Goal: Task Accomplishment & Management: Use online tool/utility

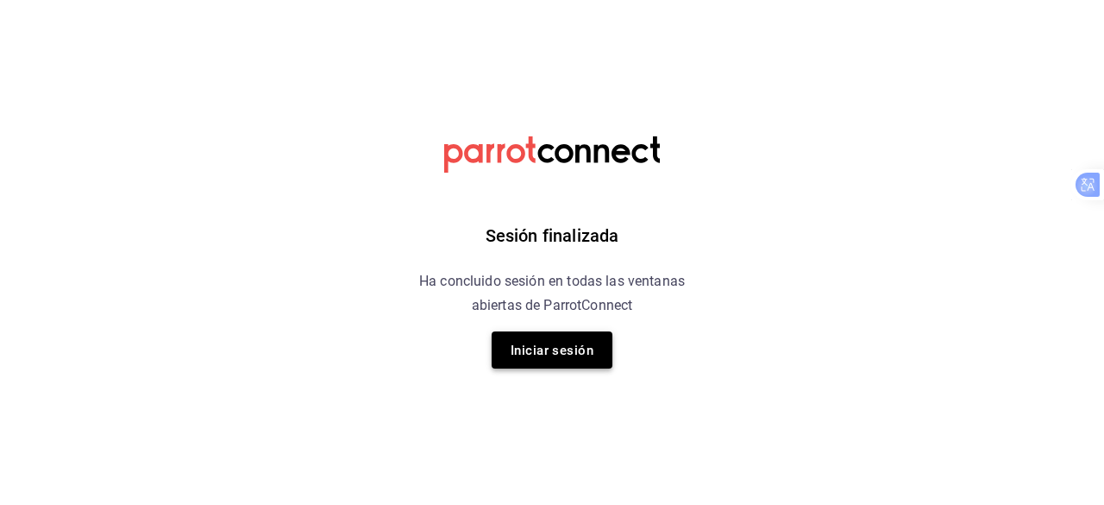
click at [583, 344] on font "Iniciar sesión" at bounding box center [552, 351] width 83 height 16
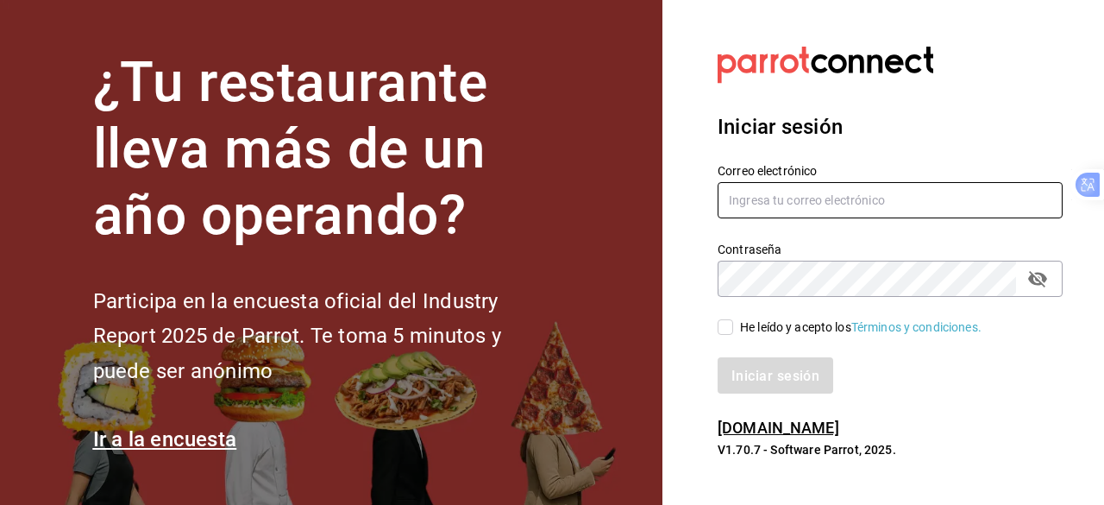
click at [799, 202] on input "text" at bounding box center [890, 200] width 345 height 36
type input "[PERSON_NAME][EMAIL_ADDRESS][PERSON_NAME][DOMAIN_NAME]"
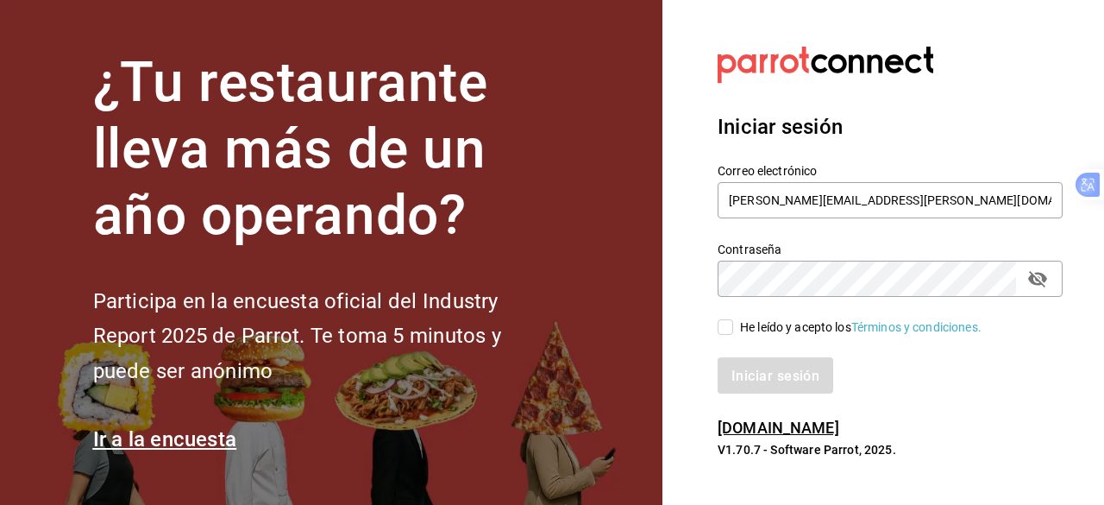
click at [725, 322] on input "He leído y acepto los Términos y condiciones." at bounding box center [726, 327] width 16 height 16
checkbox input "true"
click at [765, 370] on font "Iniciar sesión" at bounding box center [777, 375] width 88 height 16
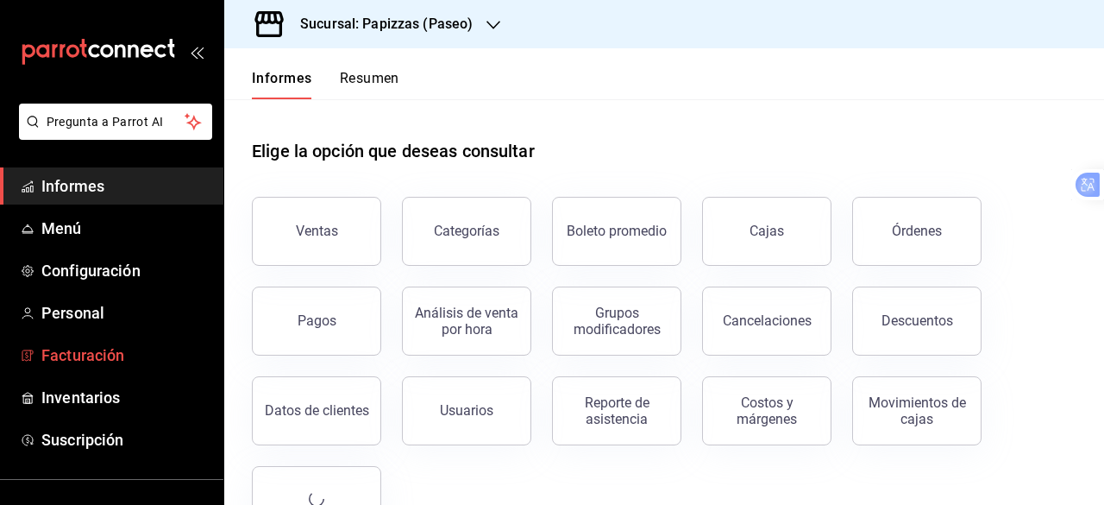
click at [135, 349] on span "Facturación" at bounding box center [125, 354] width 168 height 23
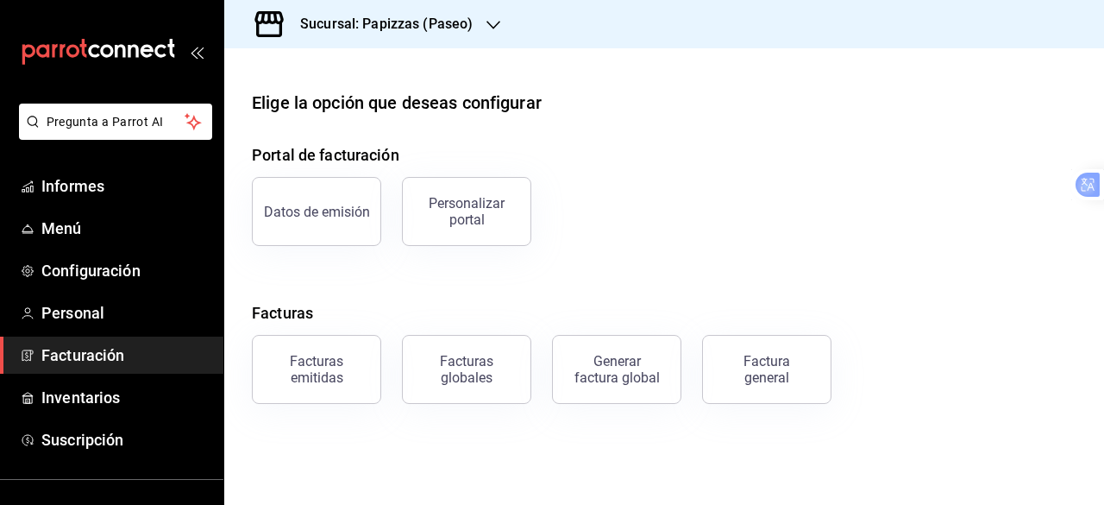
click at [431, 22] on font "Sucursal: Papizzas (Paseo)" at bounding box center [386, 24] width 173 height 16
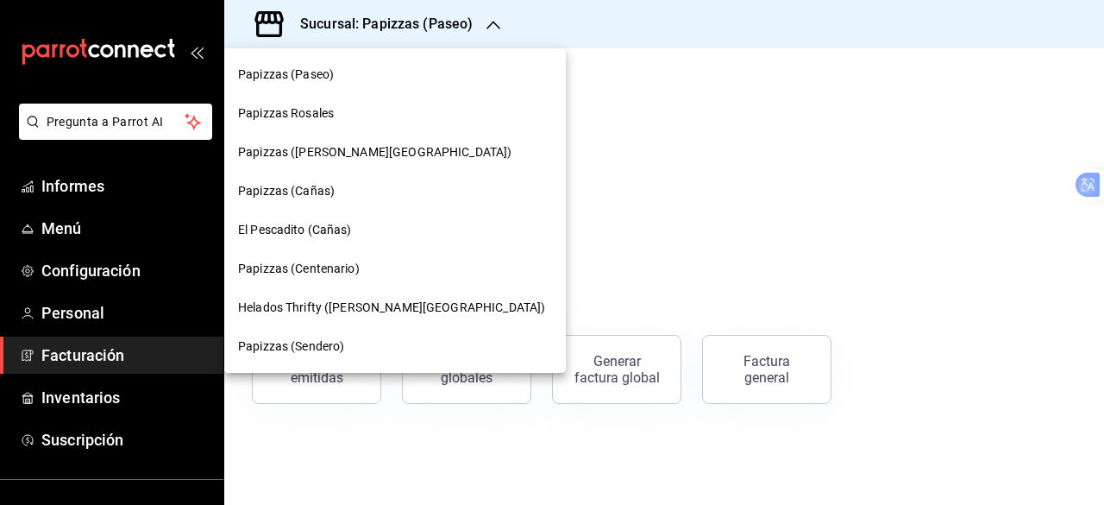
click at [359, 116] on div "Papizzas Rosales" at bounding box center [395, 113] width 314 height 18
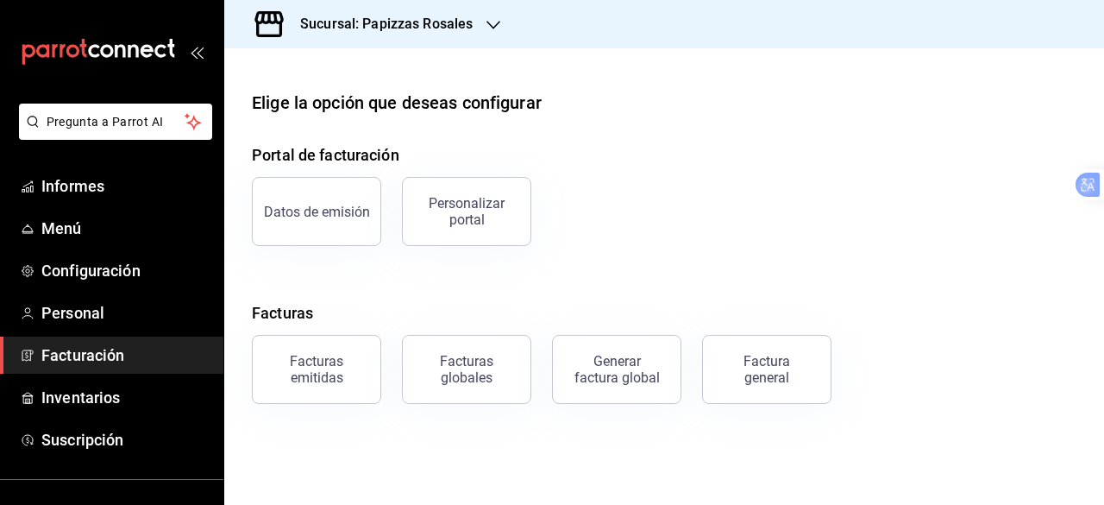
click at [320, 381] on font "Facturas emitidas" at bounding box center [316, 369] width 53 height 33
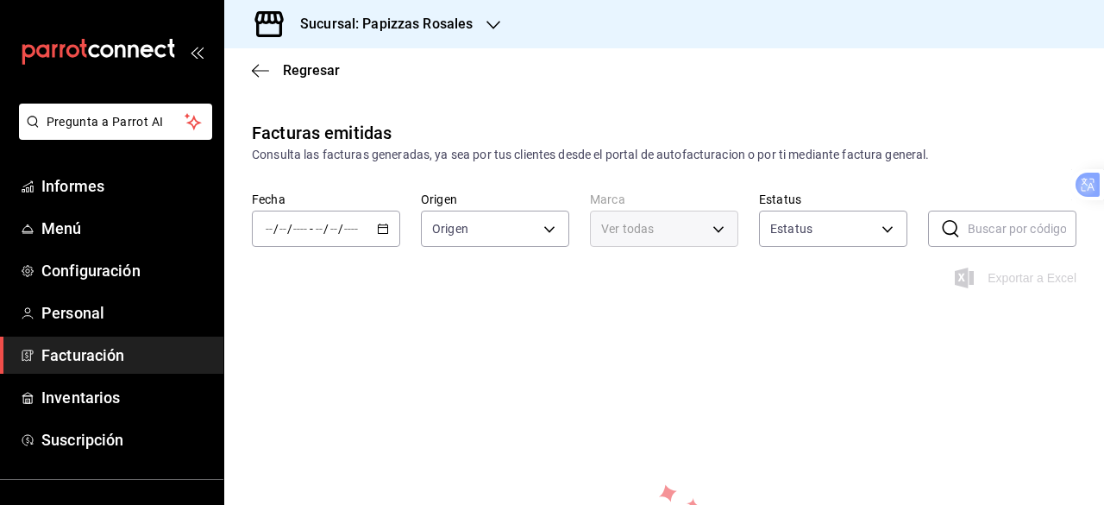
type input "ORDER_INVOICE,GENERAL_INVOICE"
type input "ACTIVE,PENDING_CANCELLATION,CANCELLED,PRE_CANCELLED"
type input "95716d80-e0d5-4762-8449-f5761bb08d9d"
drag, startPoint x: 343, startPoint y: 230, endPoint x: 387, endPoint y: 229, distance: 43.2
click at [387, 229] on div "/ / - / /" at bounding box center [326, 229] width 148 height 36
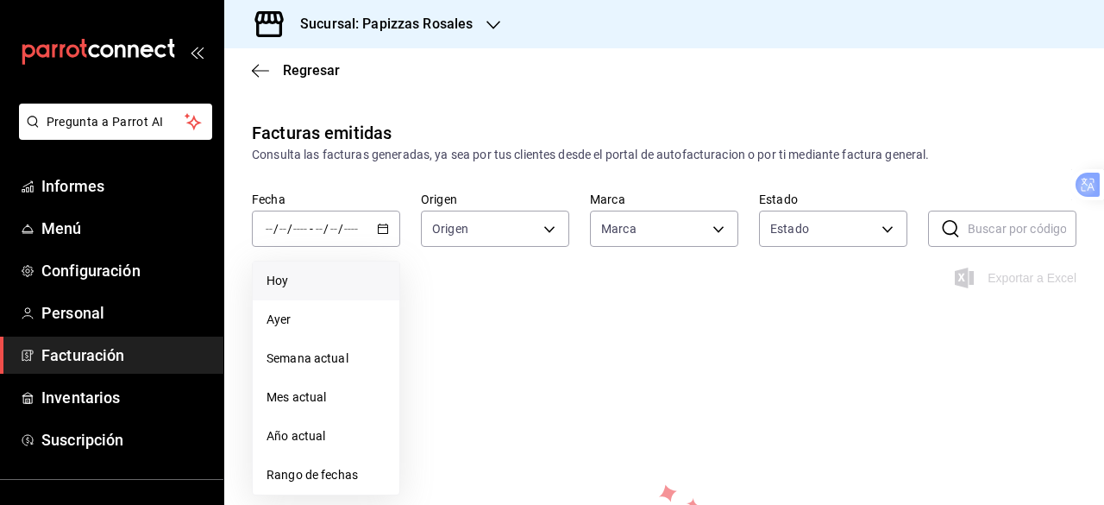
click at [312, 280] on span "Hoy" at bounding box center [326, 281] width 119 height 18
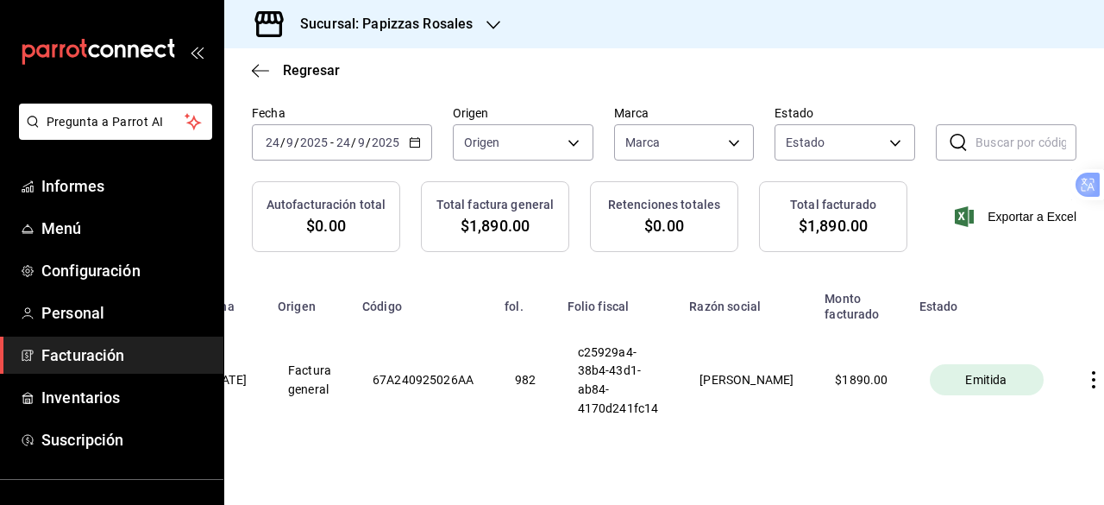
scroll to position [0, 140]
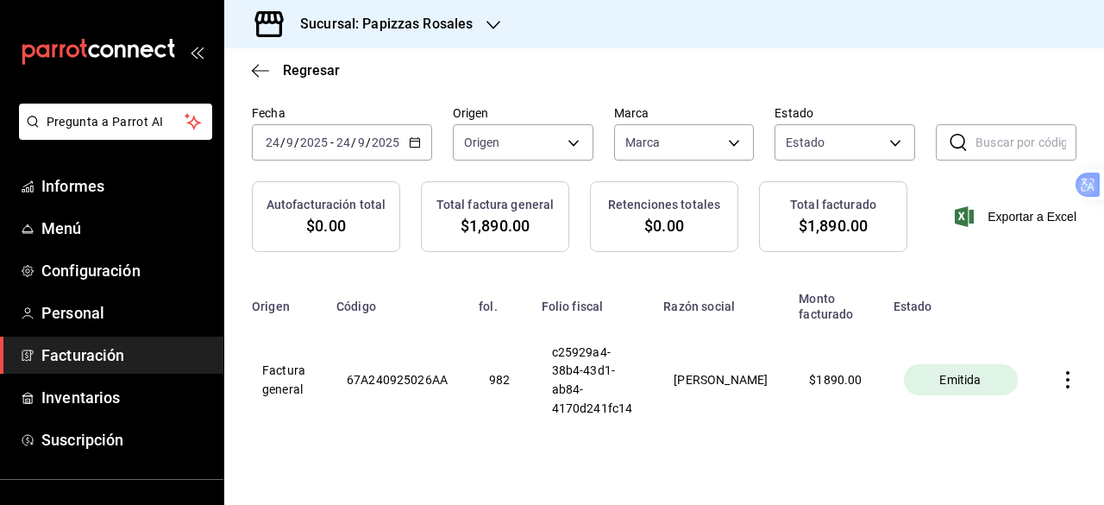
click at [1060, 380] on icon "button" at bounding box center [1068, 379] width 17 height 17
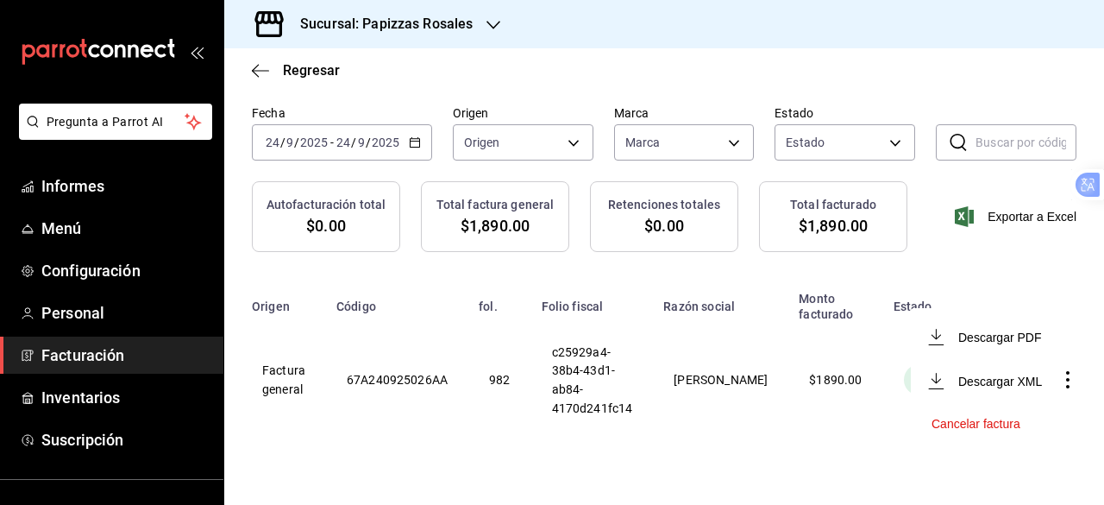
click at [992, 423] on font "Cancelar factura" at bounding box center [976, 424] width 89 height 14
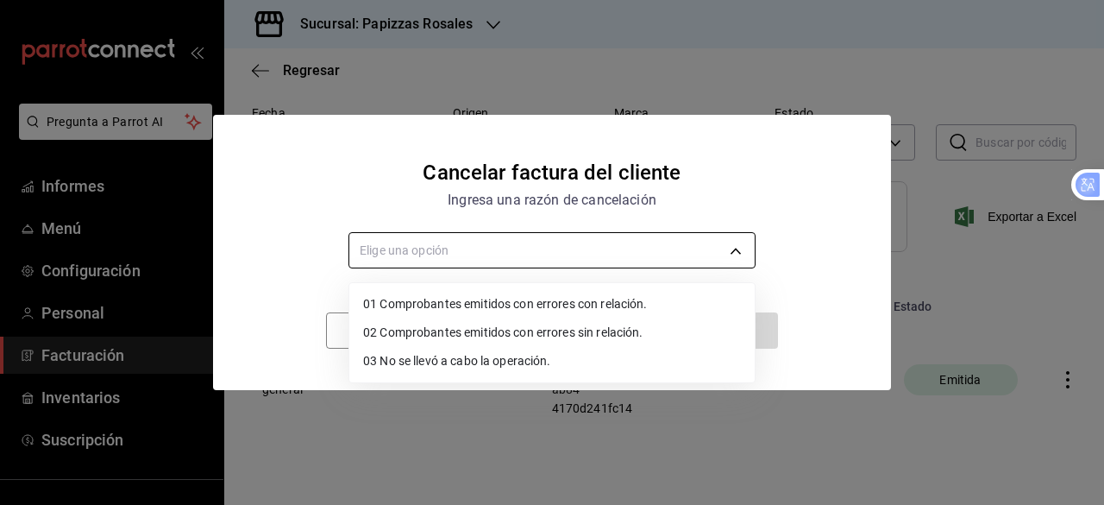
click at [644, 241] on body "Pregunta a Parrot AI Informes Menú Configuración Personal Facturación Inventari…" at bounding box center [552, 252] width 1104 height 505
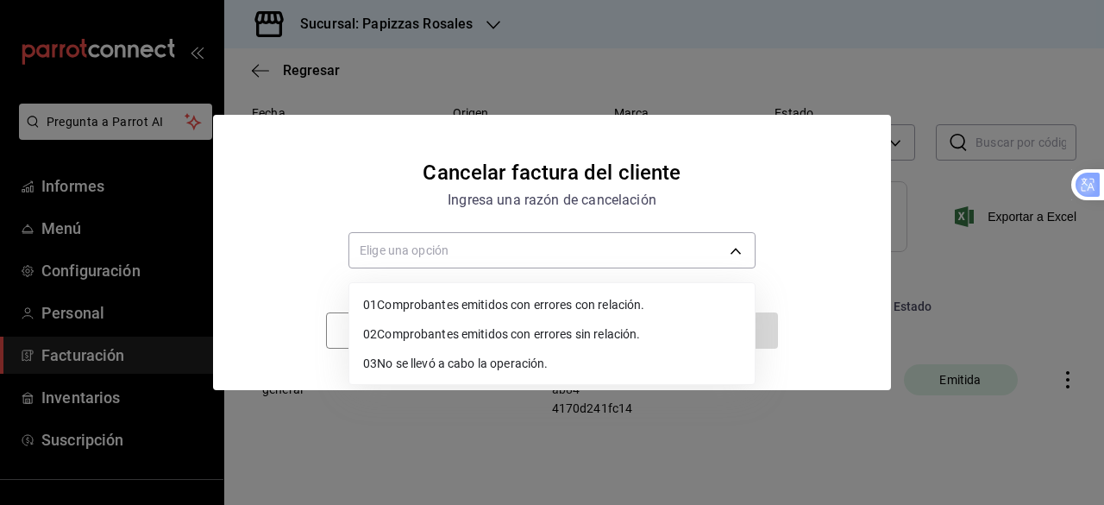
click at [573, 310] on font "Comprobantes emitidos con errores con relación." at bounding box center [510, 305] width 267 height 14
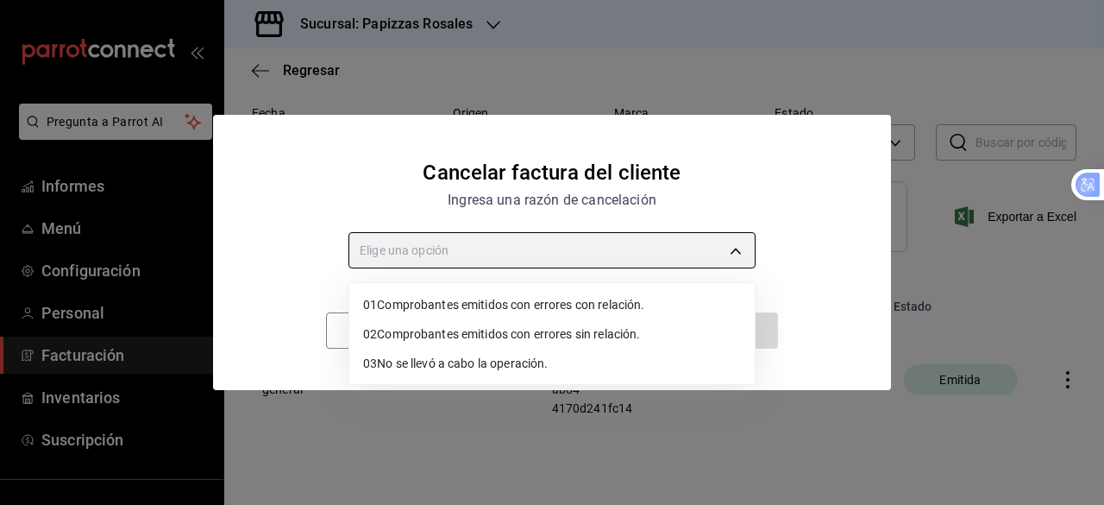
type input "RECEIPT_WITH_RELATED_ERROR"
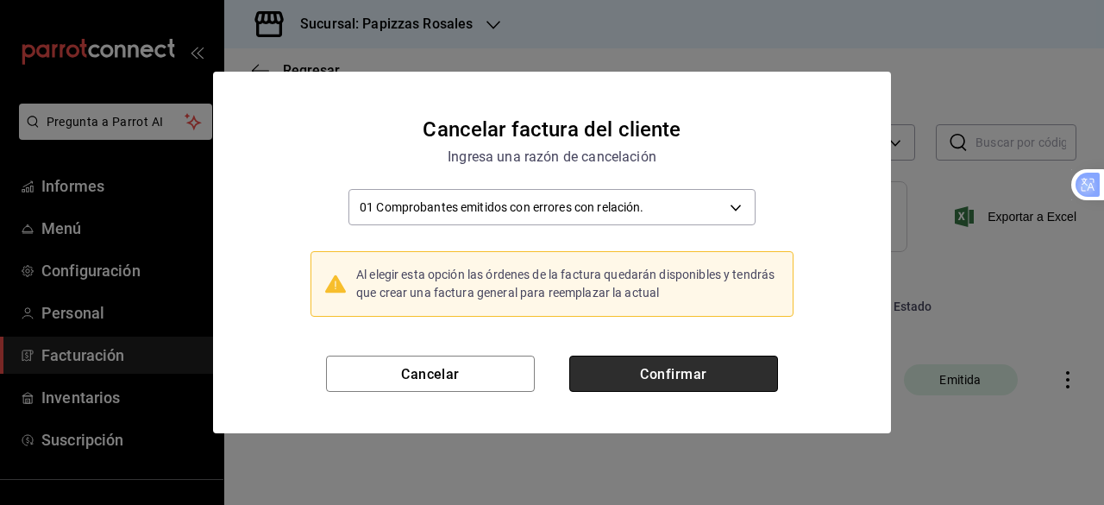
click at [666, 367] on font "Confirmar" at bounding box center [673, 373] width 66 height 16
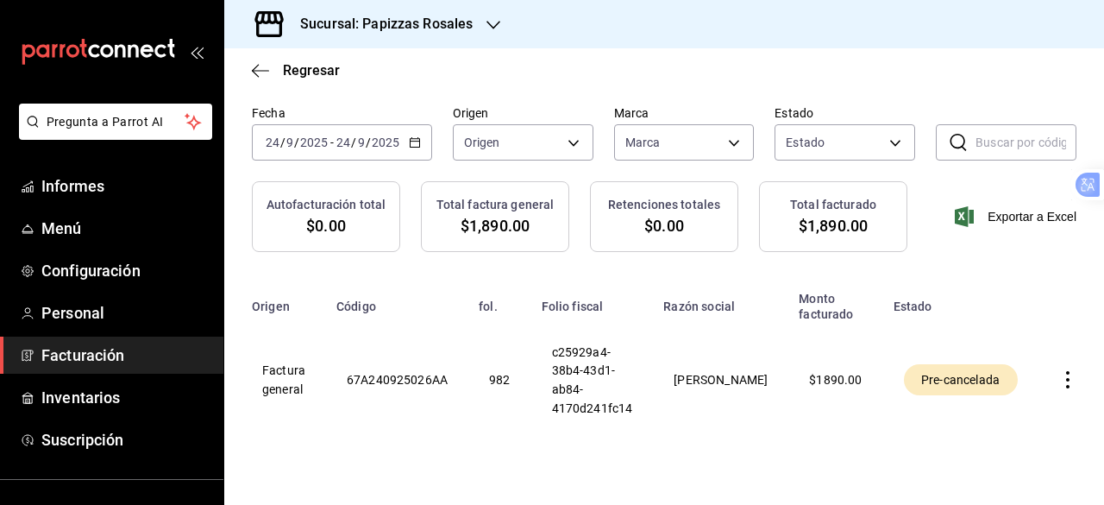
click at [150, 351] on span "Facturación" at bounding box center [125, 354] width 168 height 23
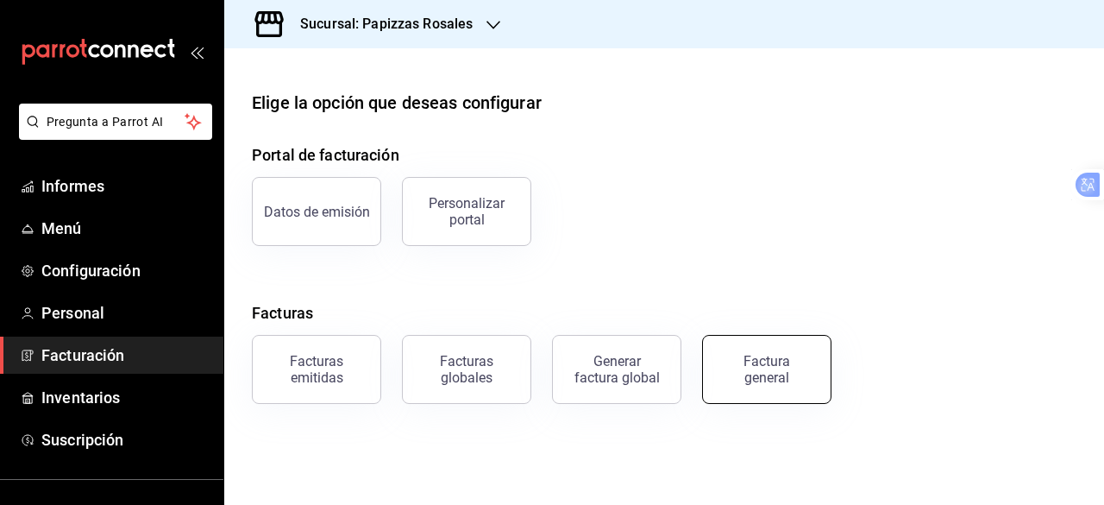
click at [775, 360] on font "Factura general" at bounding box center [767, 369] width 47 height 33
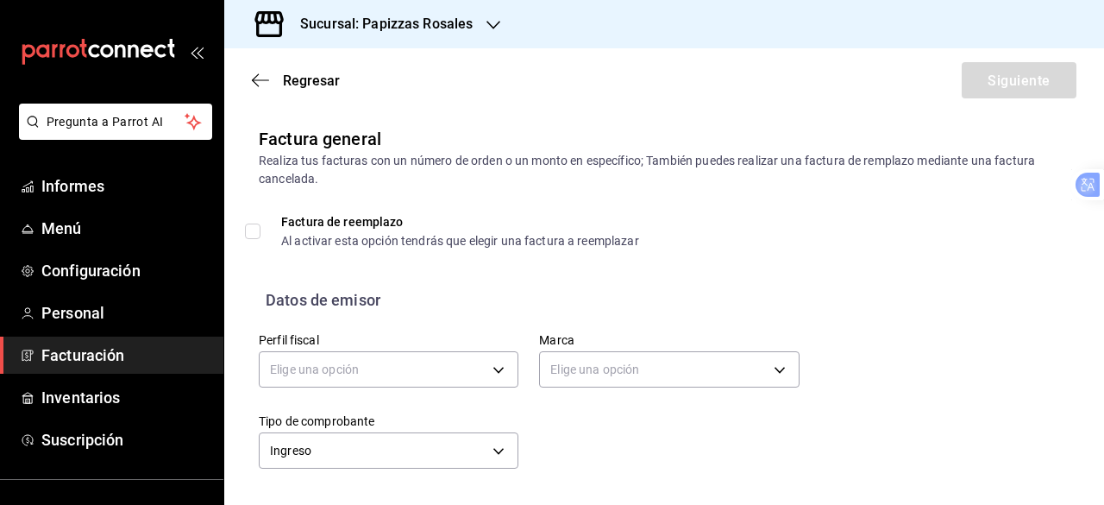
click at [257, 232] on input "Factura de reemplazo Al activar esta opción tendrás que elegir una factura a re…" at bounding box center [253, 231] width 16 height 16
checkbox input "true"
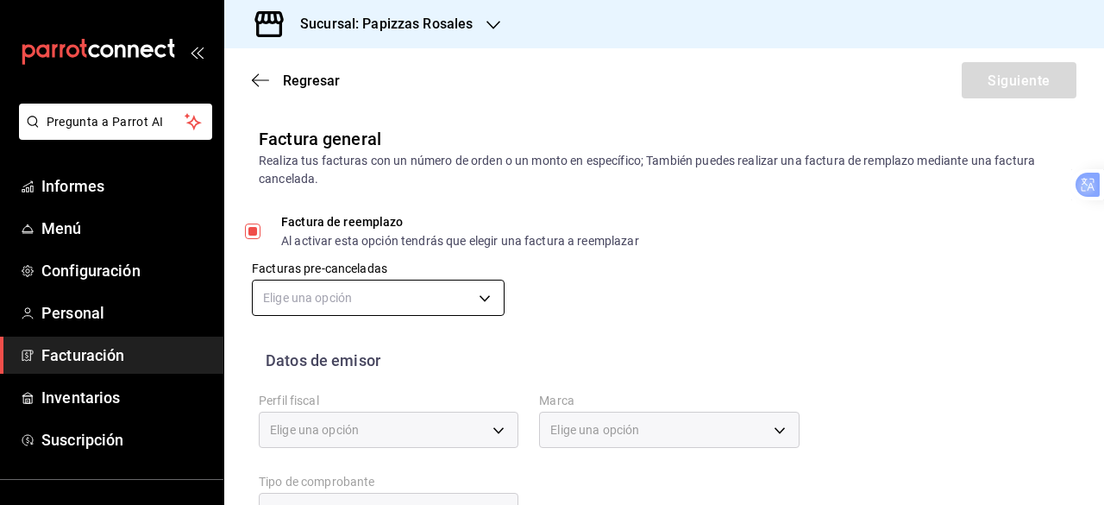
click at [484, 295] on body "Pregunta a Parrot AI Informes Menú Configuración Personal Facturación Inventari…" at bounding box center [552, 252] width 1104 height 505
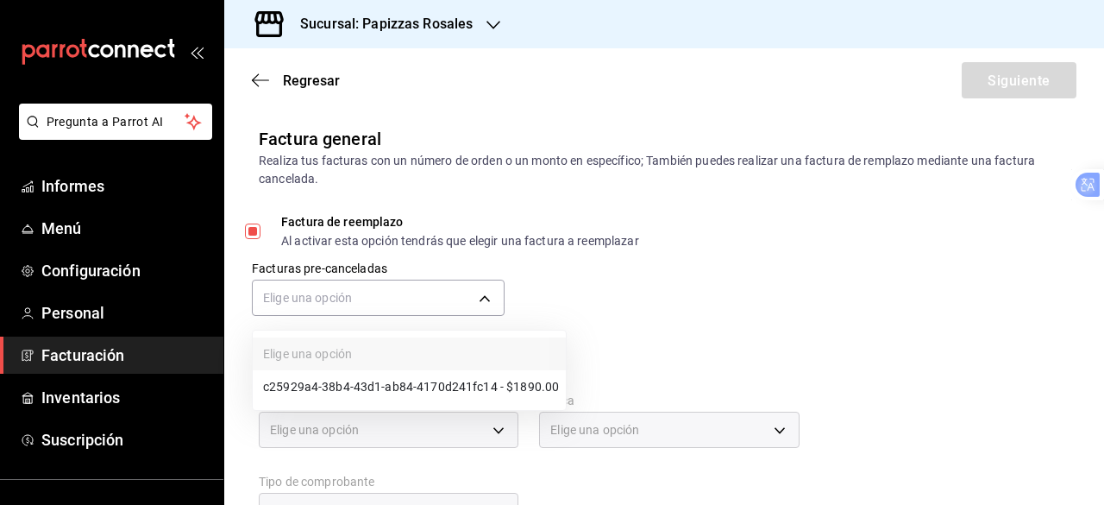
click at [472, 389] on font "c25929a4-38b4-43d1-ab84-4170d241fc14 - $1890.00" at bounding box center [411, 387] width 296 height 14
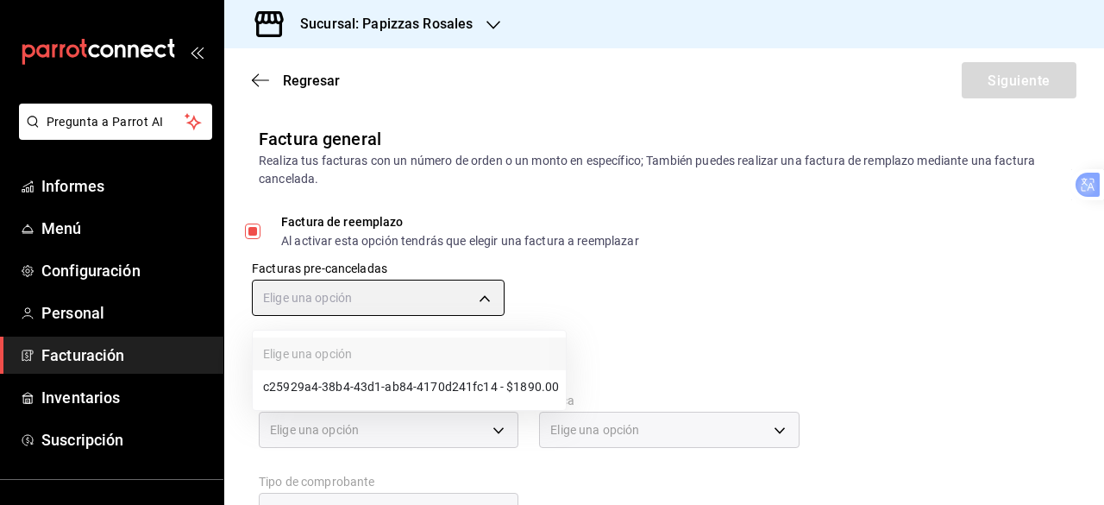
type input "67adc907-2408-418a-af53-2f58a6c026aa"
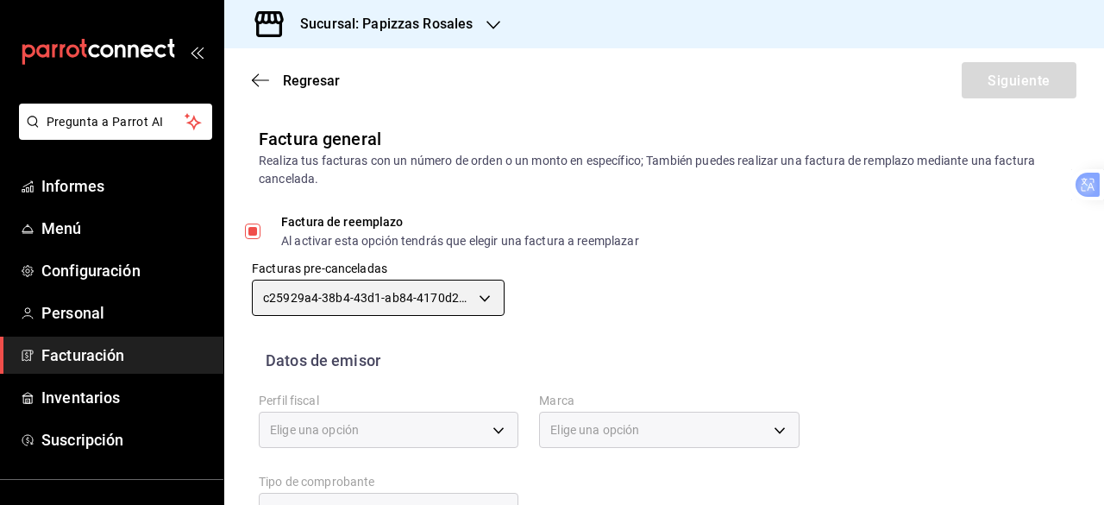
type input "dleyva@imcaiap.org.mx"
type input "81200"
type input "60d0cd0e-8933-4c45-a815-a879b37687f9"
type input "95716d80-e0d5-4762-8449-f5761bb08d9d"
type input "I"
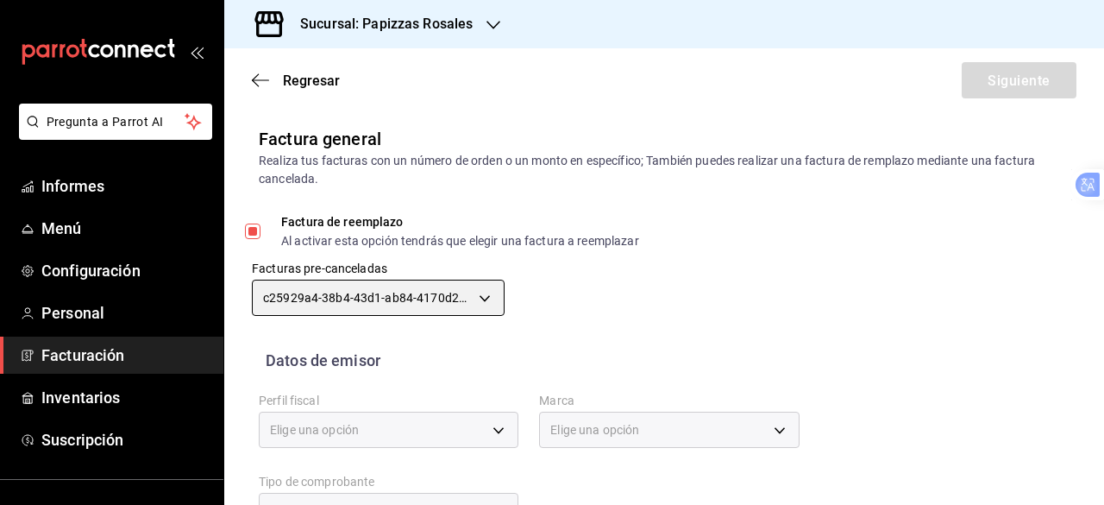
type input "DMC180221CC8"
type input "601"
type input "G03"
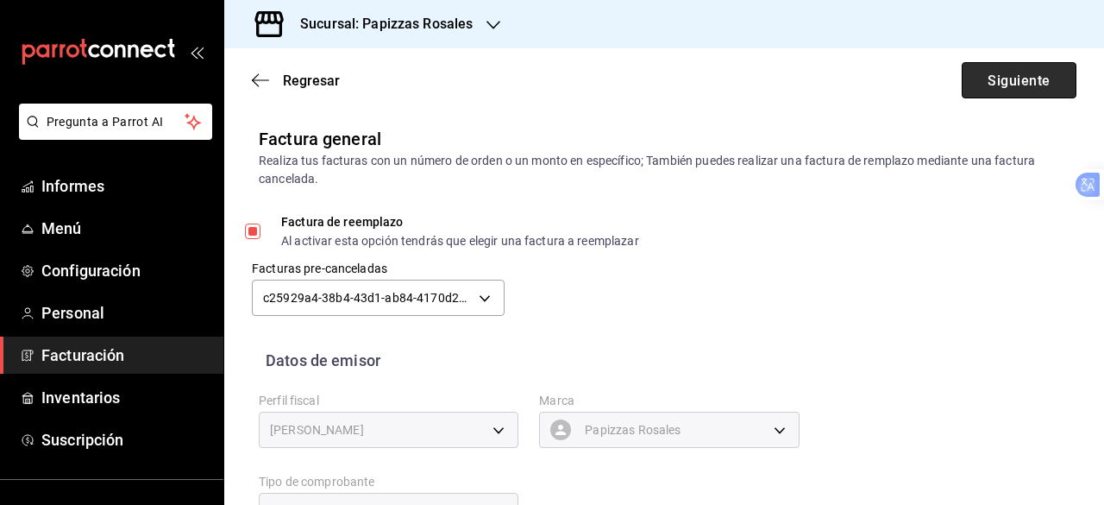
click at [988, 76] on font "Siguiente" at bounding box center [1019, 80] width 62 height 16
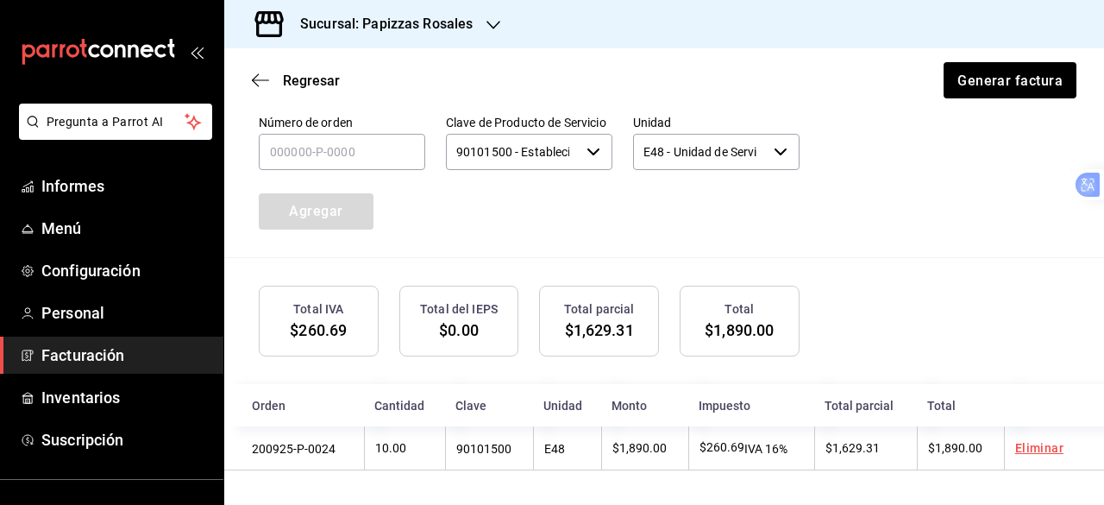
scroll to position [643, 0]
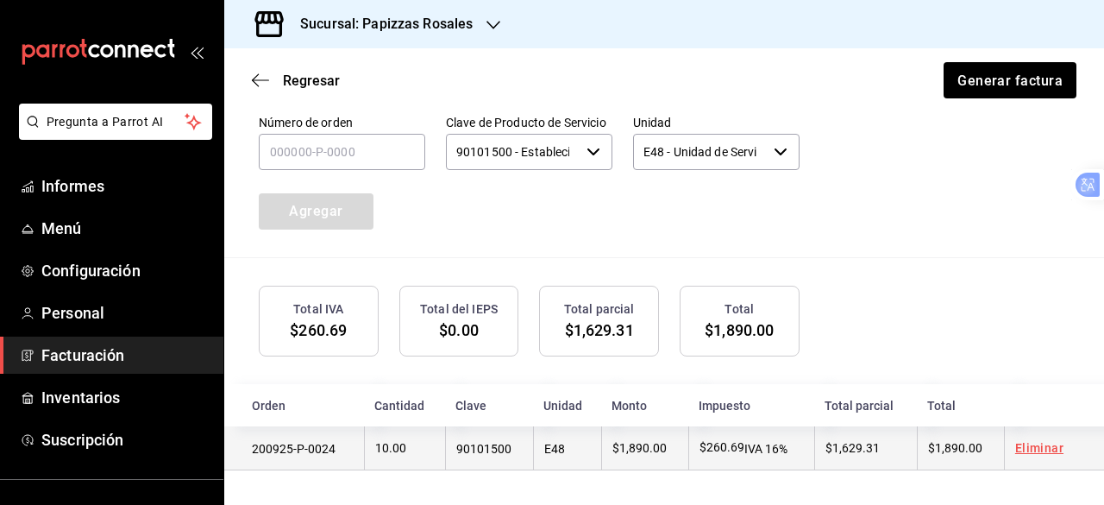
click at [1016, 449] on font "Eliminar" at bounding box center [1040, 448] width 48 height 14
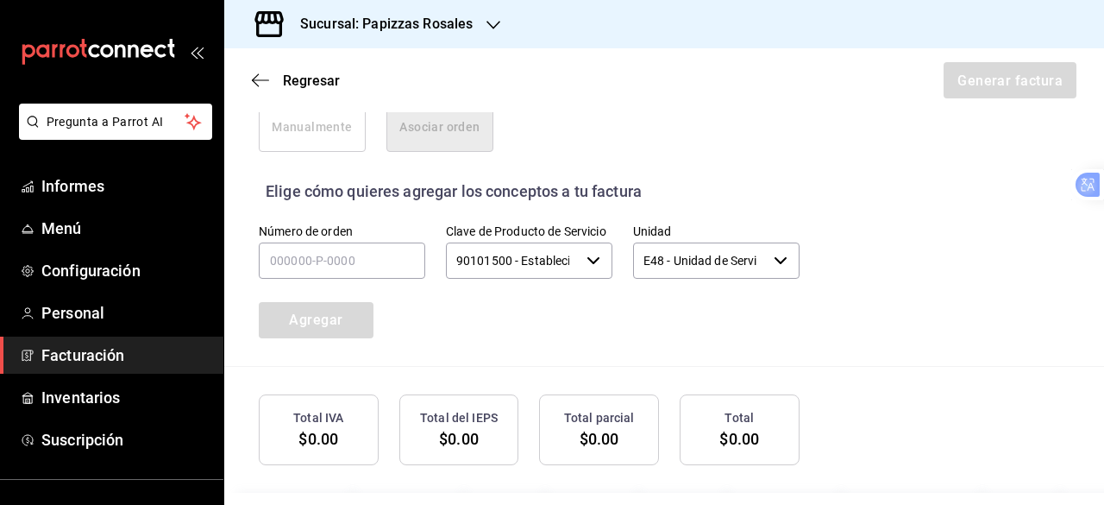
scroll to position [599, 0]
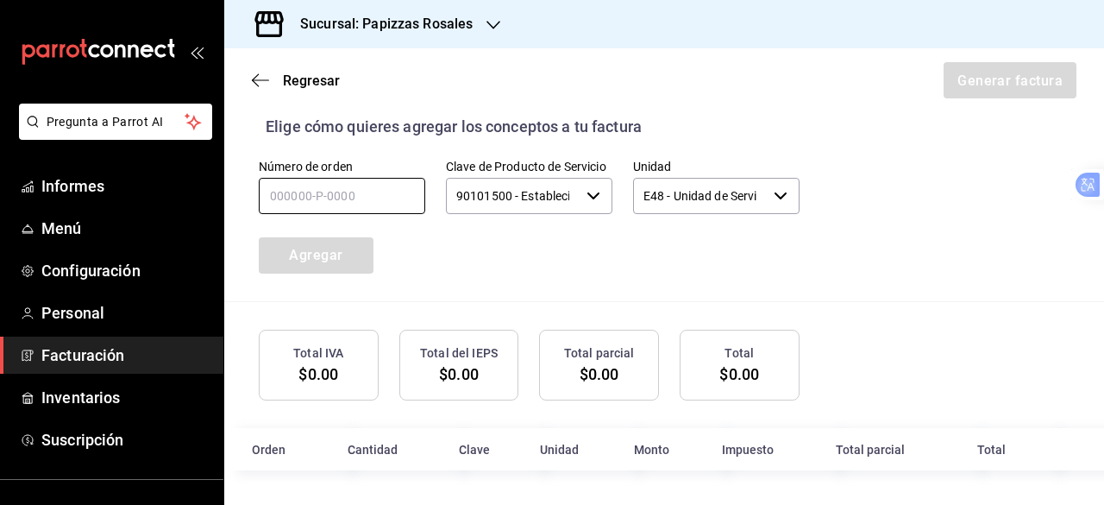
click at [359, 198] on input "text" at bounding box center [342, 196] width 167 height 36
click at [328, 86] on font "Regresar" at bounding box center [311, 80] width 57 height 16
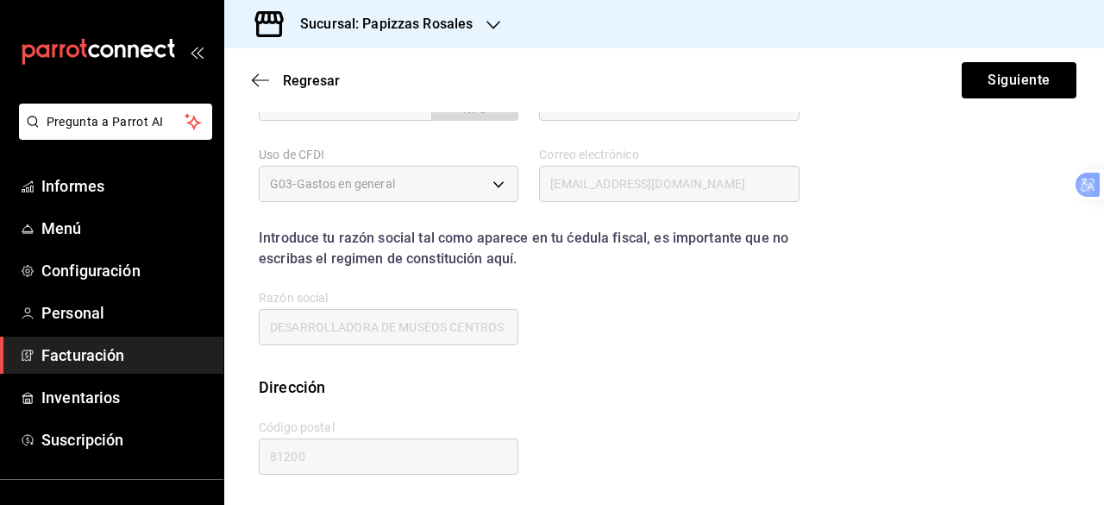
scroll to position [399, 0]
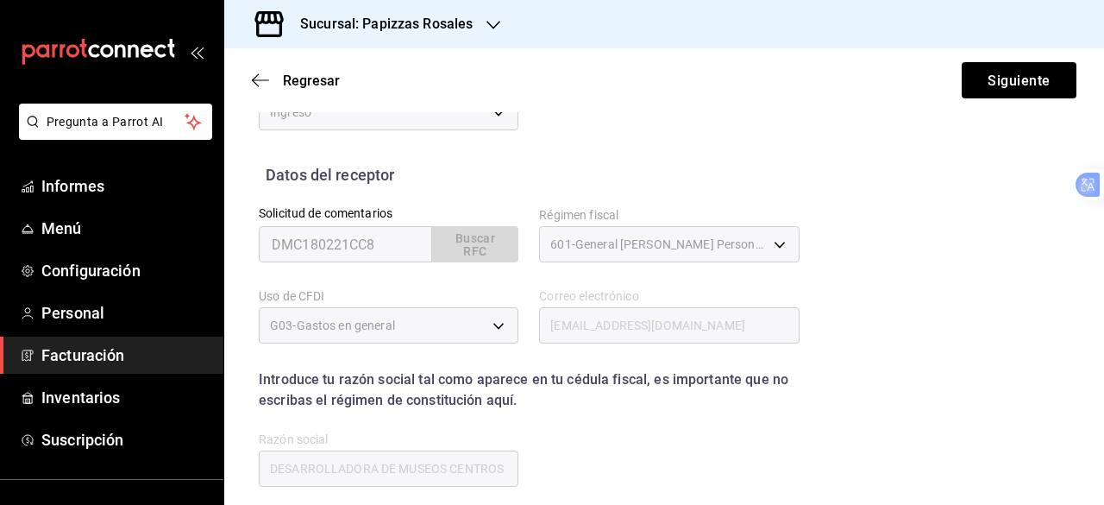
click at [112, 349] on font "Facturación" at bounding box center [82, 355] width 83 height 18
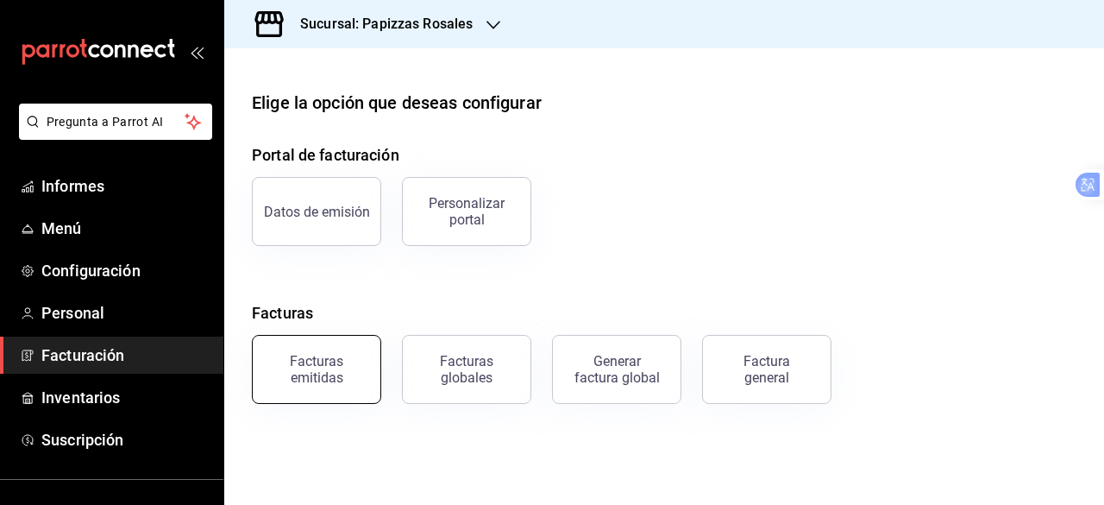
click at [364, 367] on div "Facturas emitidas" at bounding box center [316, 369] width 107 height 33
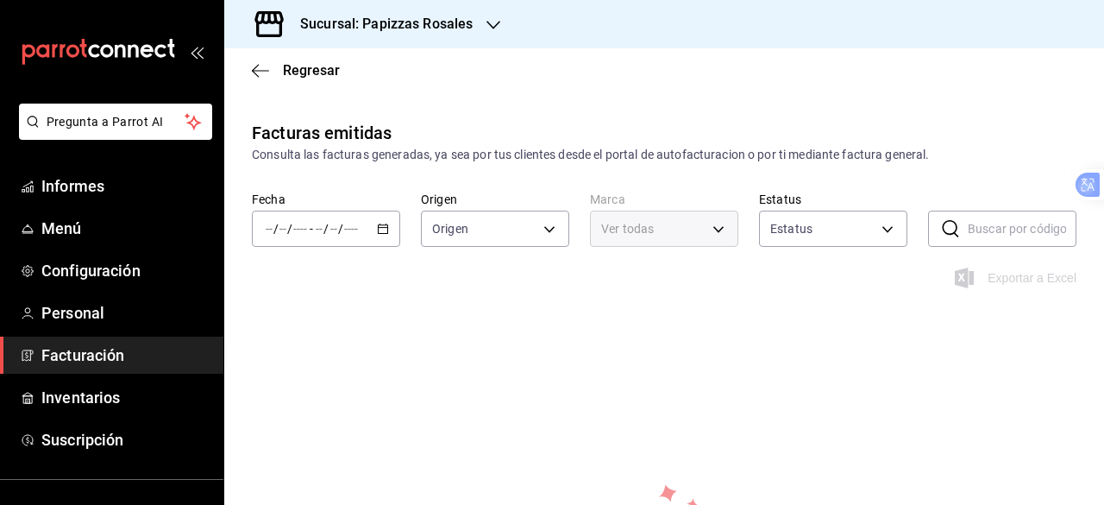
type input "ORDER_INVOICE,GENERAL_INVOICE"
type input "ACTIVE,PENDING_CANCELLATION,CANCELLED,PRE_CANCELLED"
type input "95716d80-e0d5-4762-8449-f5761bb08d9d"
click at [104, 349] on font "Facturación" at bounding box center [82, 355] width 83 height 18
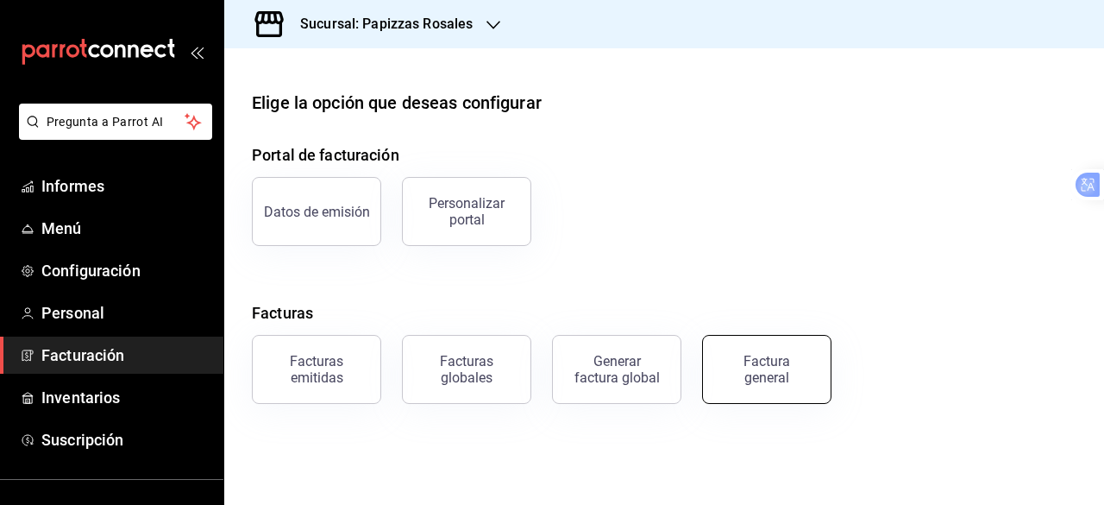
click at [802, 355] on div "Factura general" at bounding box center [767, 369] width 86 height 33
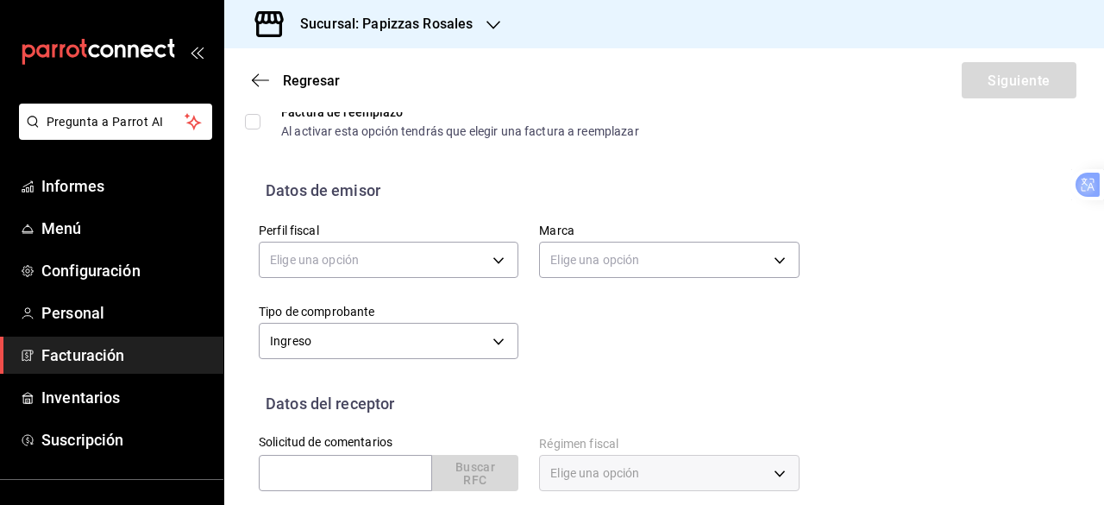
scroll to position [86, 0]
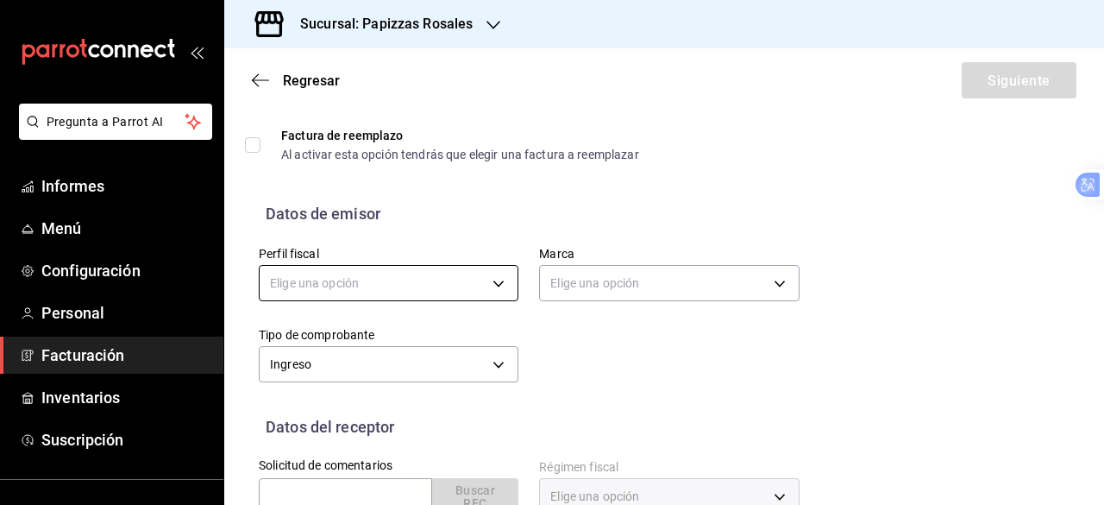
click at [471, 282] on body "Pregunta a Parrot AI Informes Menú Configuración Personal Facturación Inventari…" at bounding box center [552, 252] width 1104 height 505
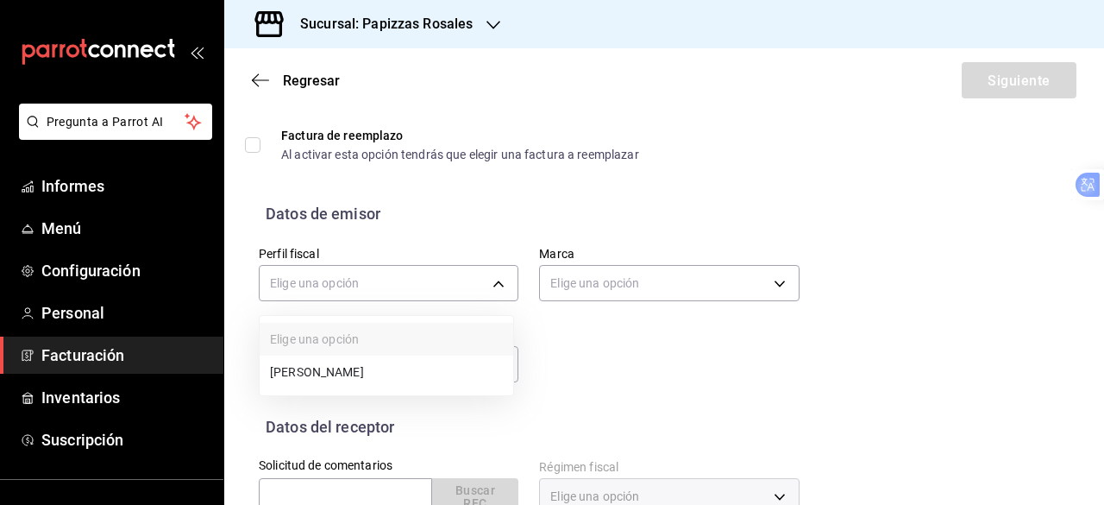
click at [364, 373] on font "JUAN PABLO RODRÍGUEZ CUADRAS" at bounding box center [317, 372] width 94 height 14
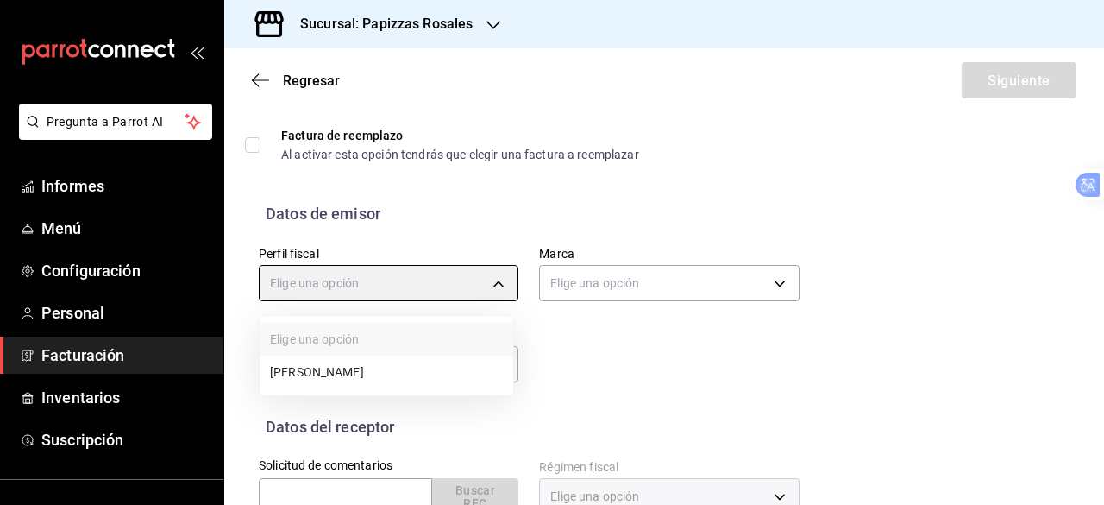
type input "60d0cd0e-8933-4c45-a815-a879b37687f9"
type input "95716d80-e0d5-4762-8449-f5761bb08d9d"
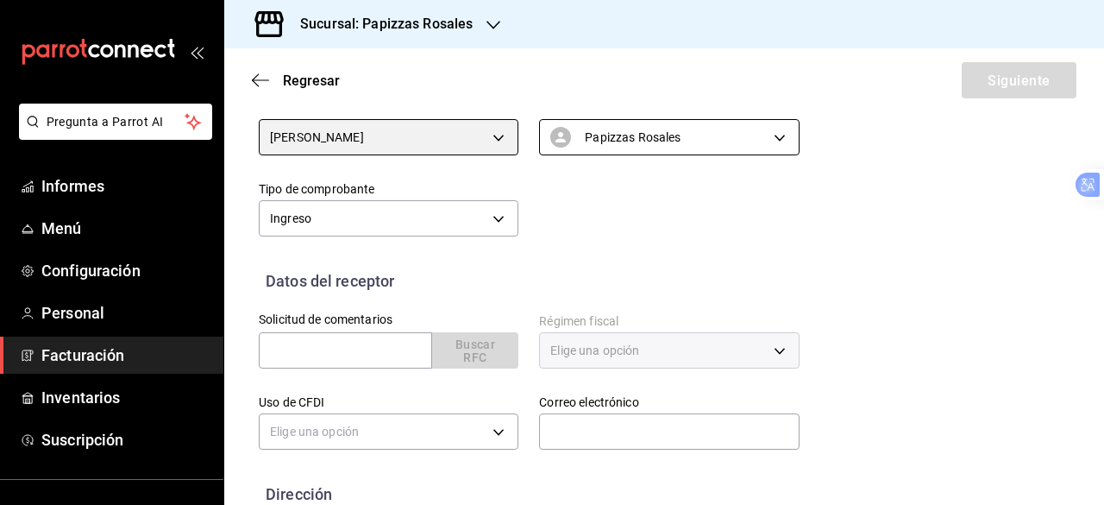
scroll to position [259, 0]
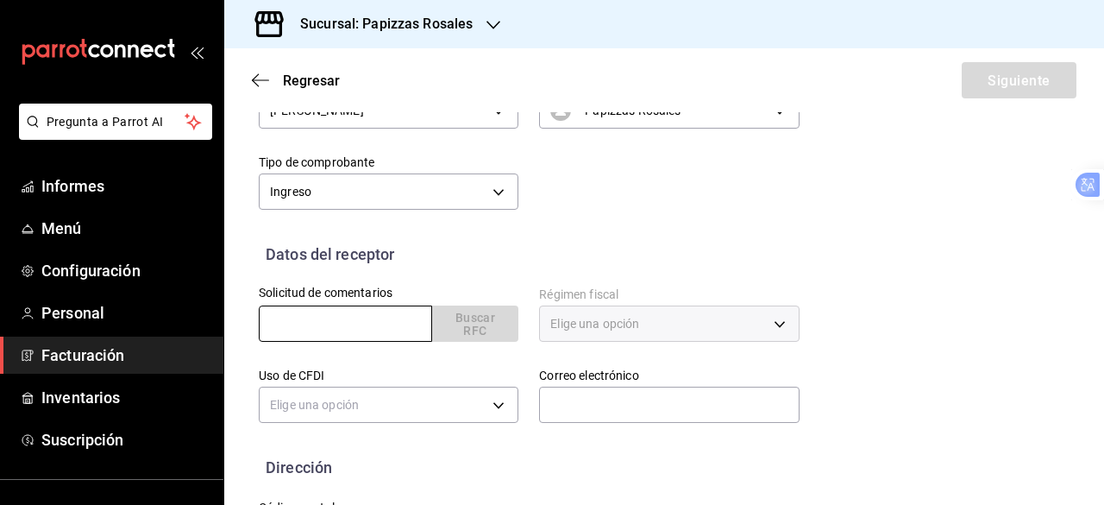
click at [345, 319] on input "text" at bounding box center [345, 323] width 173 height 36
paste input "DDMMCC1188002"
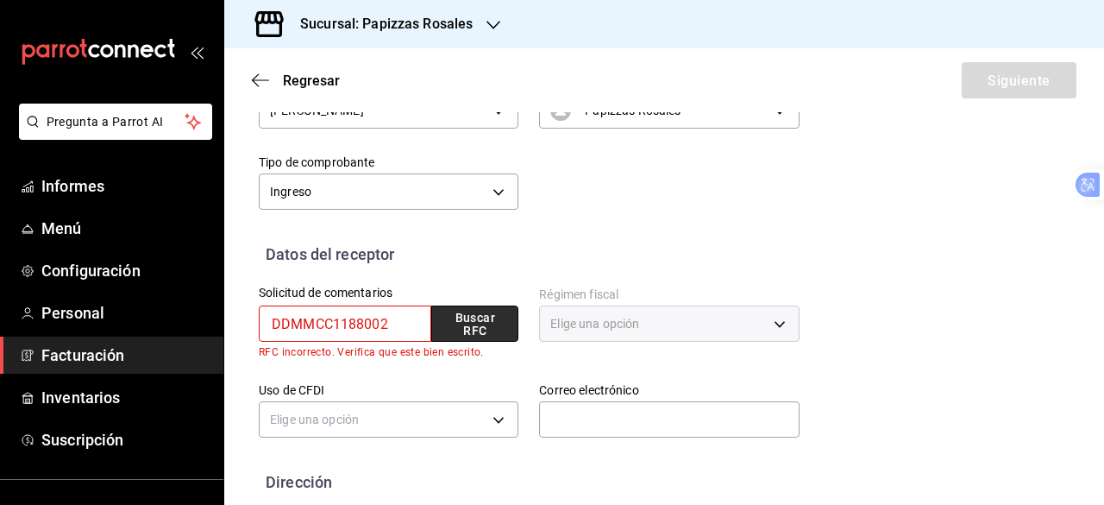
click at [464, 318] on font "Buscar RFC" at bounding box center [476, 324] width 40 height 27
click at [318, 327] on input "DDMMCC1188002" at bounding box center [345, 323] width 173 height 36
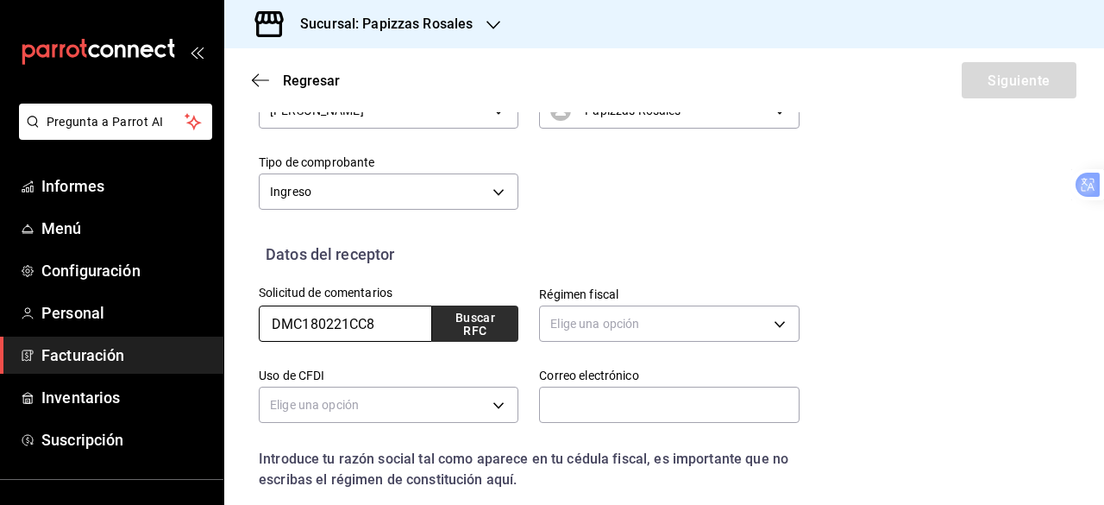
type input "DMC180221CC8"
click at [487, 320] on font "Buscar RFC" at bounding box center [476, 324] width 40 height 27
type input "601"
type input "G03"
type input "dleyva@imcaiap.org.mx"
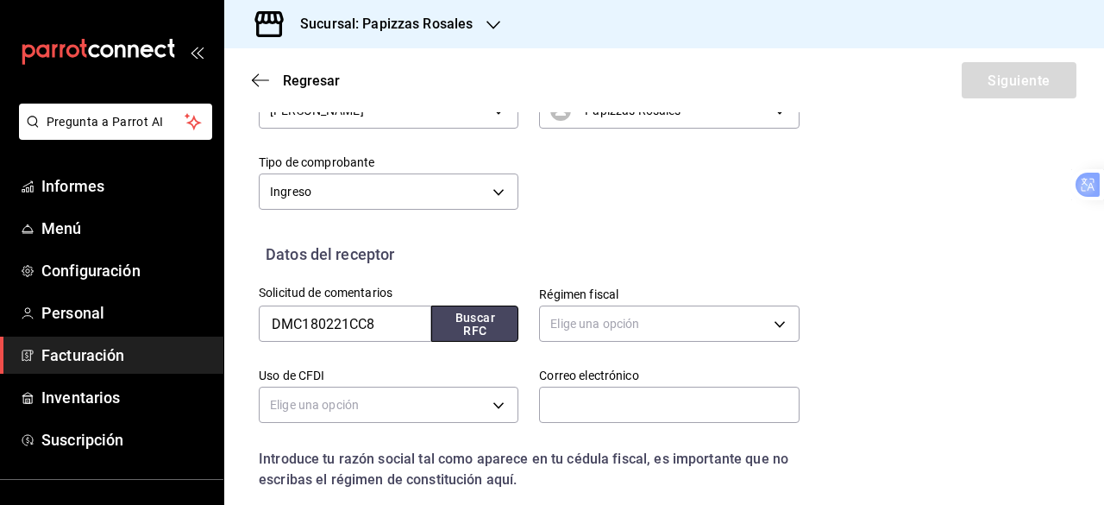
type input "81200"
type input "DESARROLLADORA DE MUSEOS CENTROS EDUCATIVOS Y CULTURALES DEMUCEC"
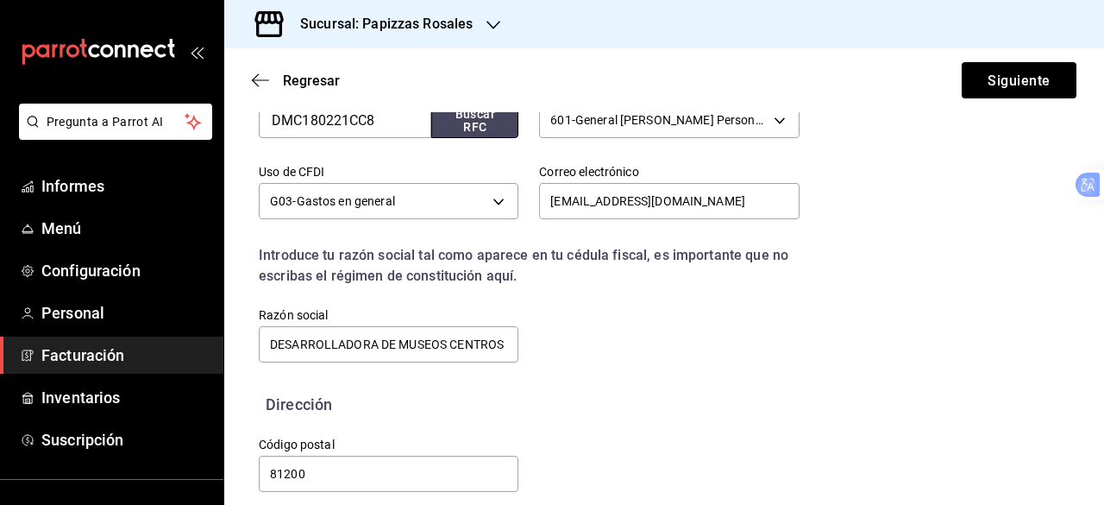
scroll to position [480, 0]
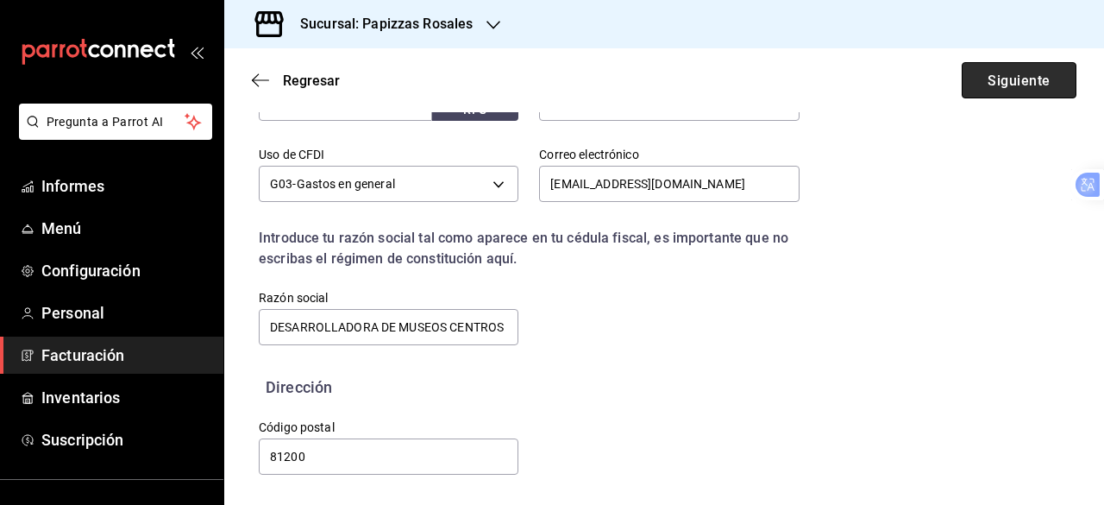
click at [1009, 87] on font "Siguiente" at bounding box center [1019, 80] width 62 height 16
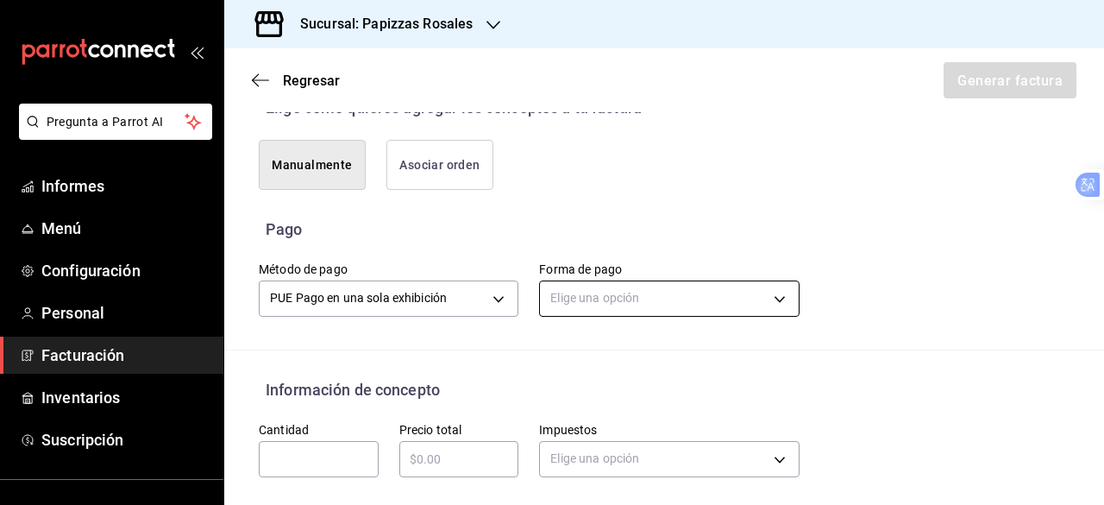
click at [648, 305] on body "Pregunta a Parrot AI Informes Menú Configuración Personal Facturación Inventari…" at bounding box center [552, 252] width 1104 height 505
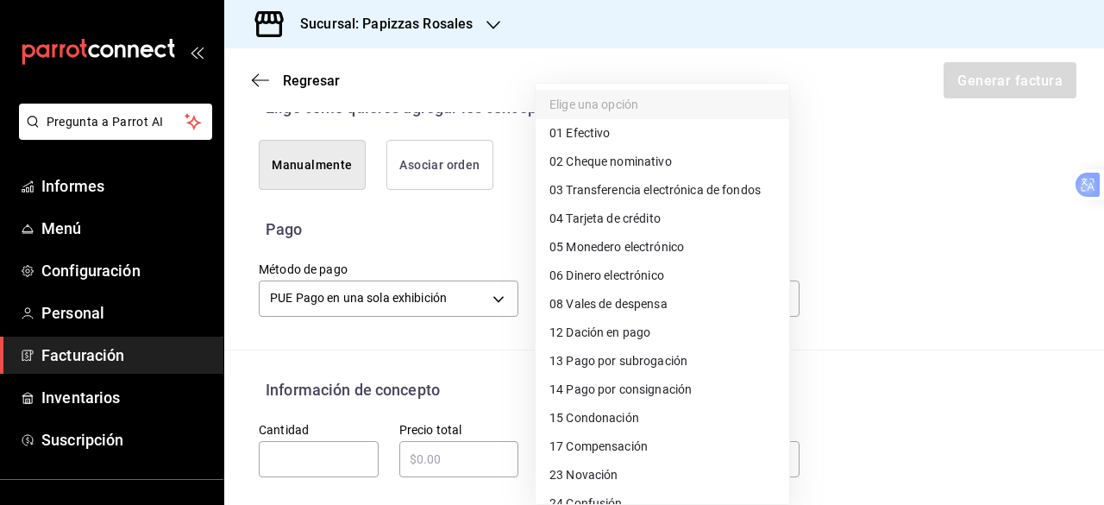
scroll to position [0, 0]
click at [711, 199] on span "03 Transferencia electrónica de fondos" at bounding box center [655, 191] width 211 height 18
type input "03"
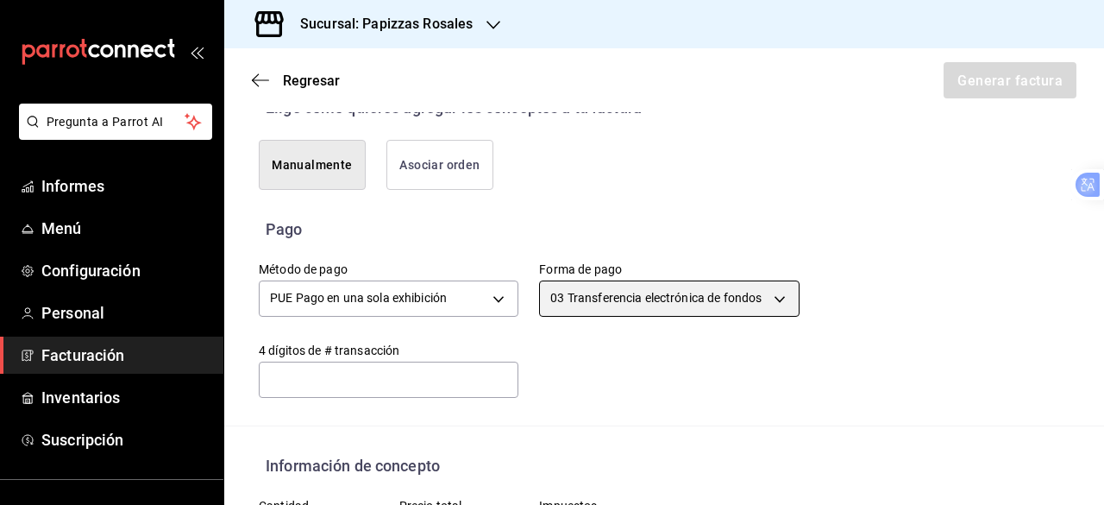
scroll to position [566, 0]
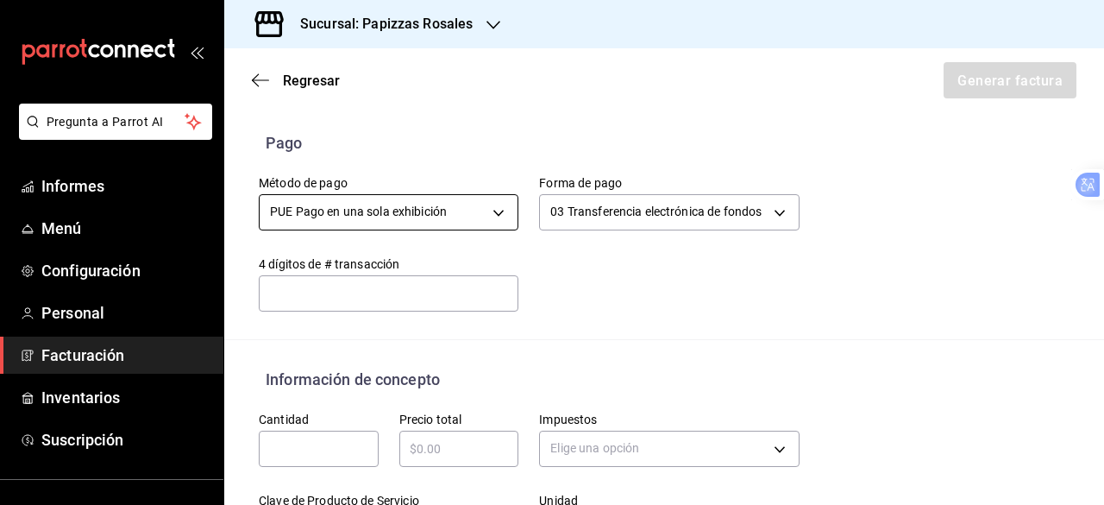
click at [472, 232] on body "Pregunta a Parrot AI Informes Menú Configuración Personal Facturación Inventari…" at bounding box center [552, 252] width 1104 height 505
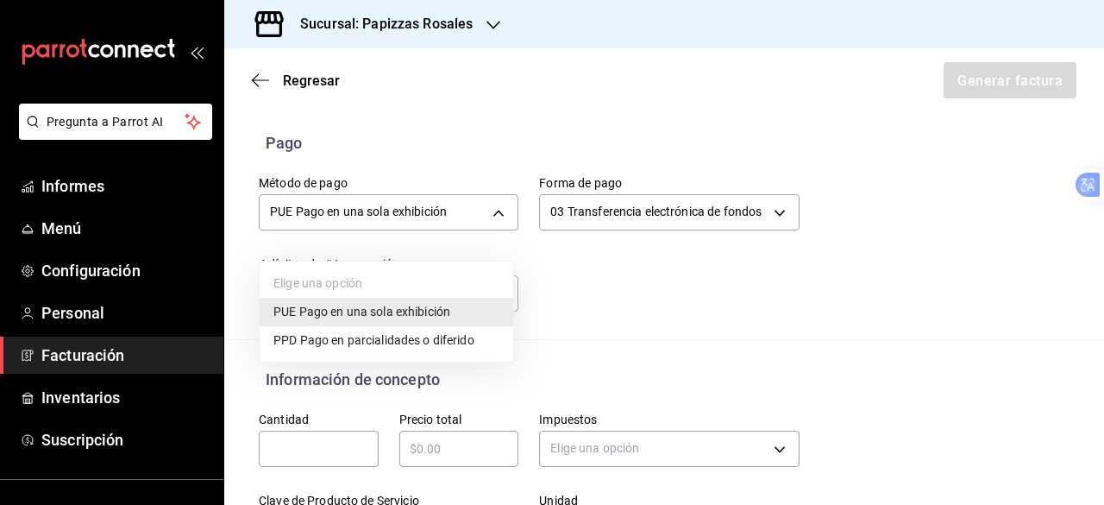
click at [436, 341] on font "Pago en parcialidades o diferido" at bounding box center [387, 340] width 174 height 14
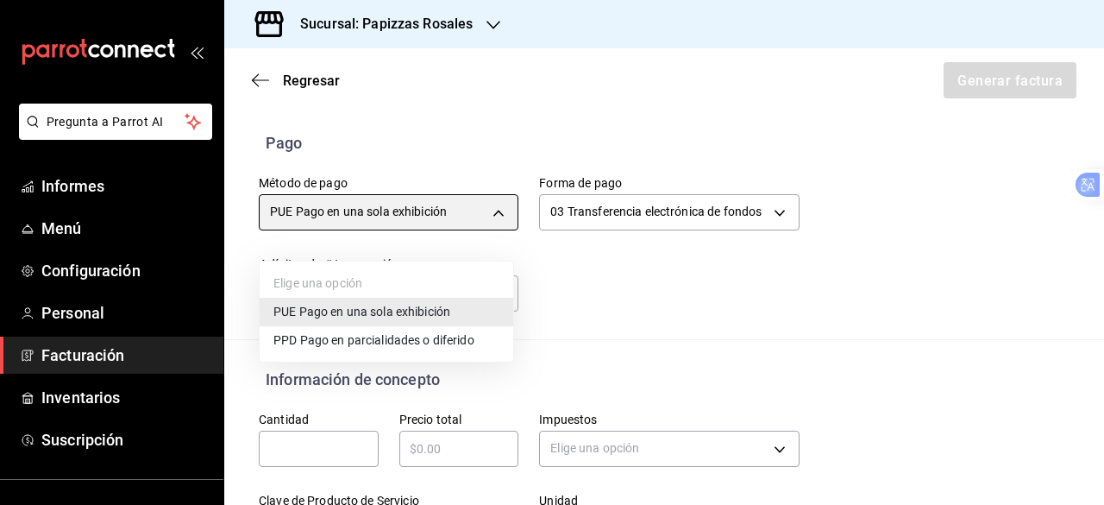
type input "PPD"
type input "99"
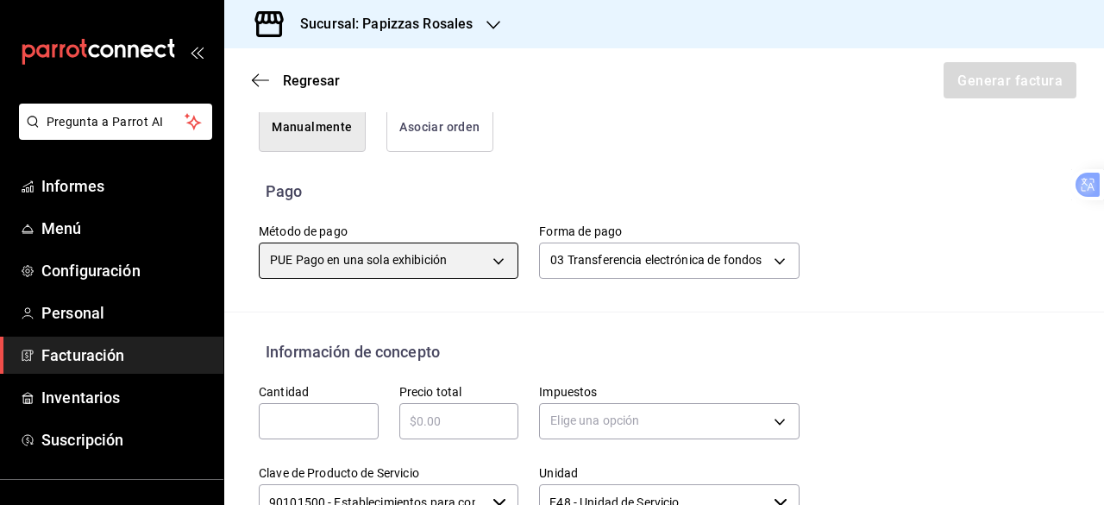
scroll to position [604, 0]
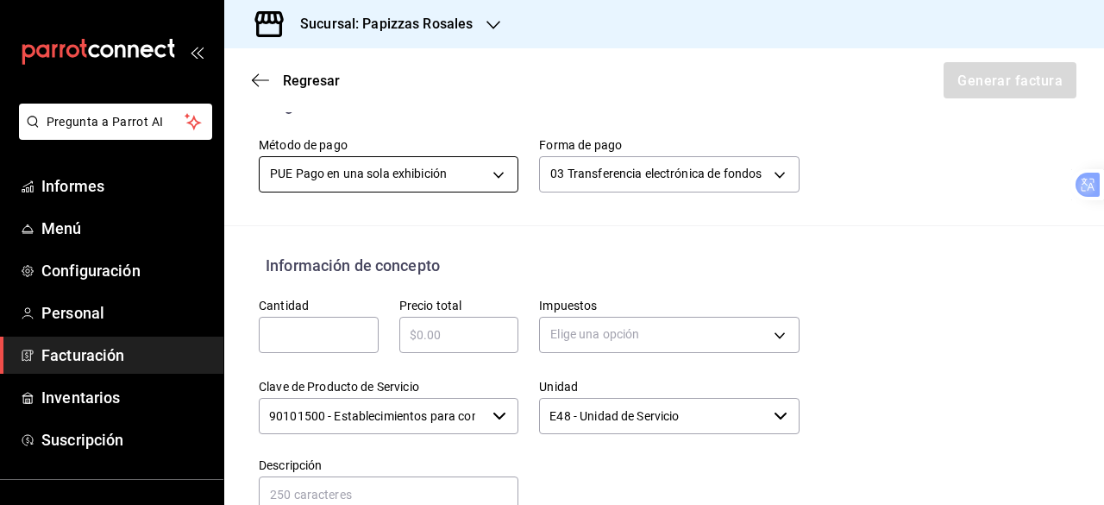
click at [494, 198] on body "Pregunta a Parrot AI Informes Menú Configuración Personal Facturación Inventari…" at bounding box center [552, 252] width 1104 height 505
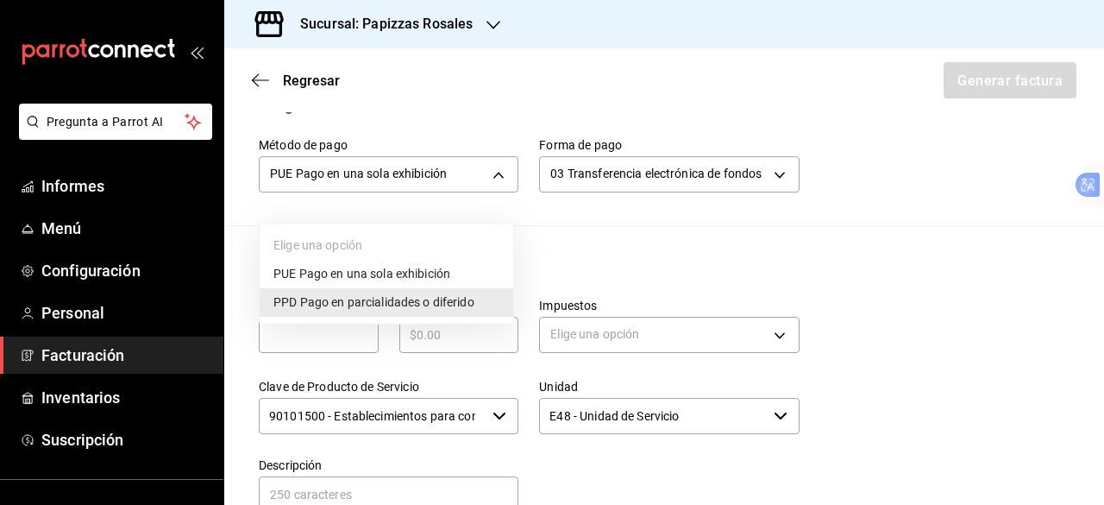
click at [865, 230] on div at bounding box center [552, 252] width 1104 height 505
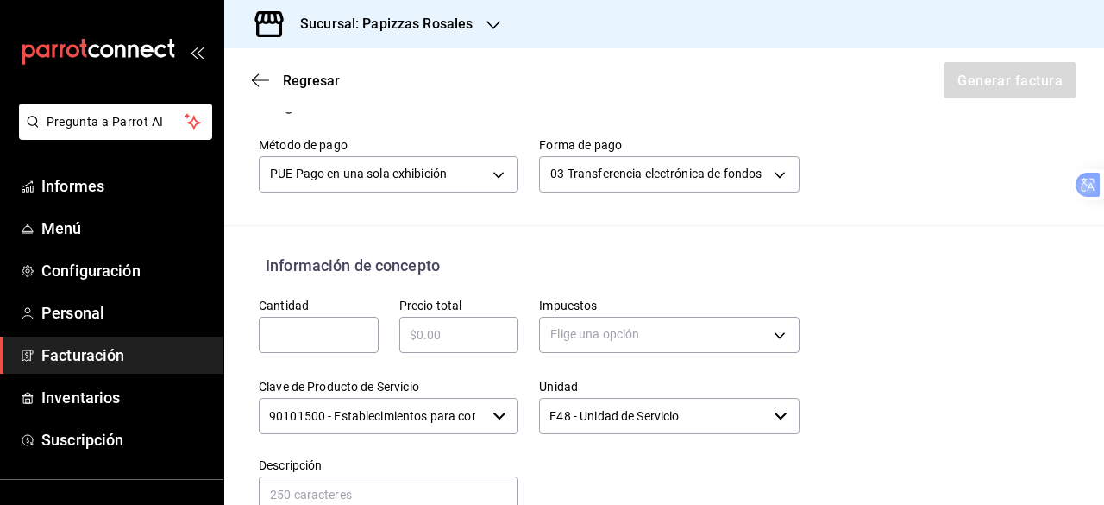
click at [285, 345] on input "text" at bounding box center [319, 334] width 120 height 21
type input "1"
click at [471, 345] on input "text" at bounding box center [460, 334] width 120 height 21
type input "$1400"
click at [697, 349] on body "Pregunta a Parrot AI Informes Menú Configuración Personal Facturación Inventari…" at bounding box center [552, 252] width 1104 height 505
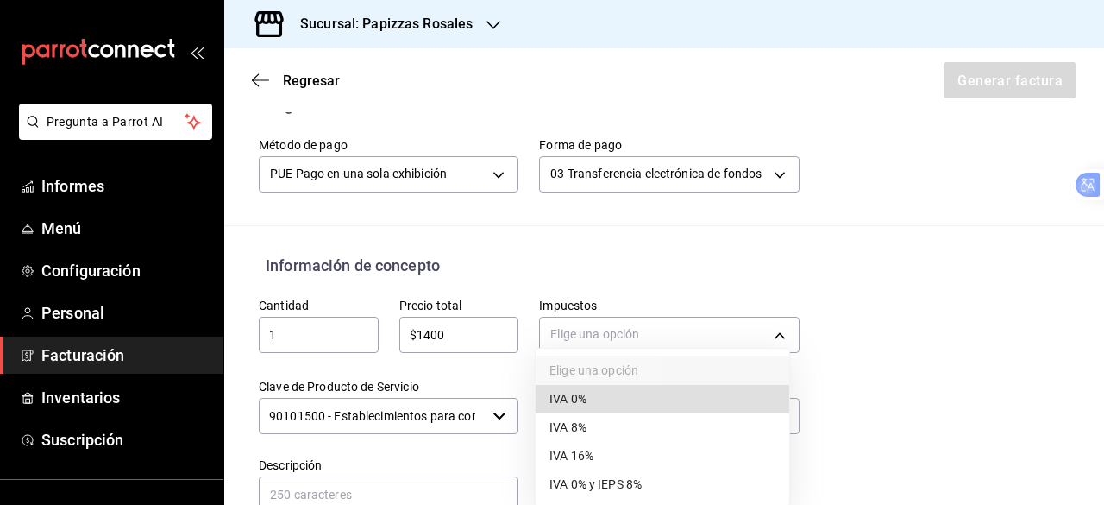
click at [680, 455] on li "IVA 16%" at bounding box center [663, 456] width 254 height 28
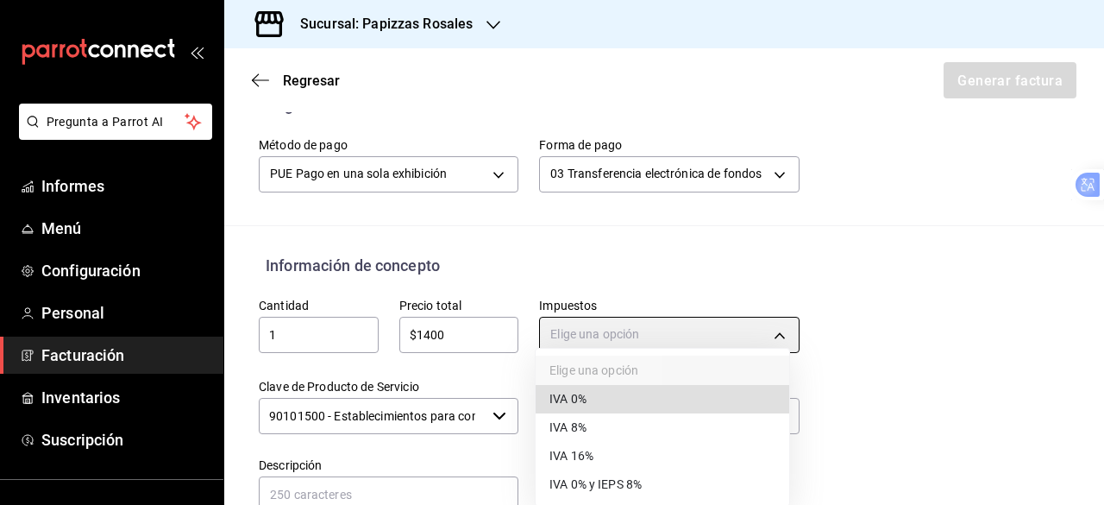
type input "IVA_16"
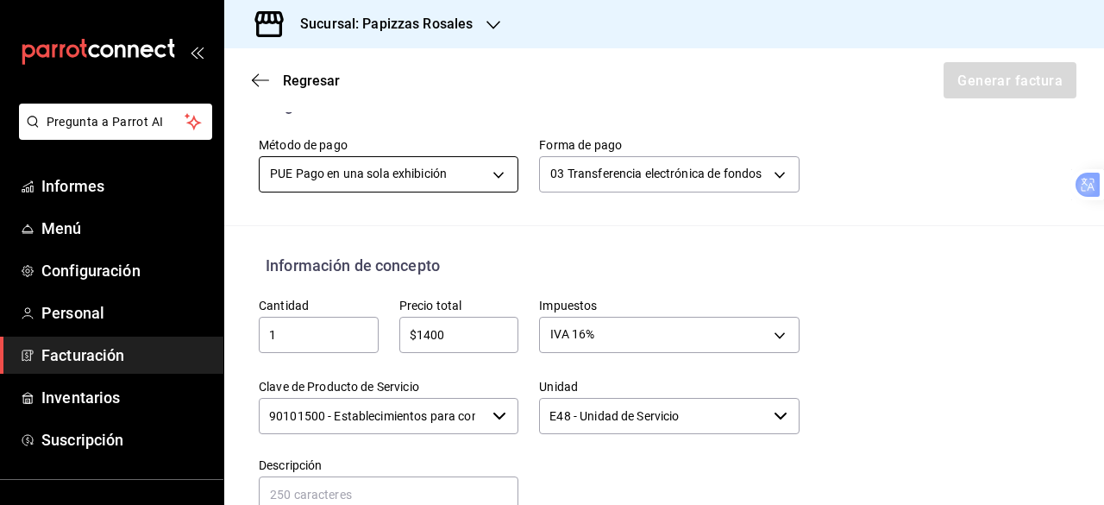
click at [471, 191] on body "Pregunta a Parrot AI Informes Menú Configuración Personal Facturación Inventari…" at bounding box center [552, 252] width 1104 height 505
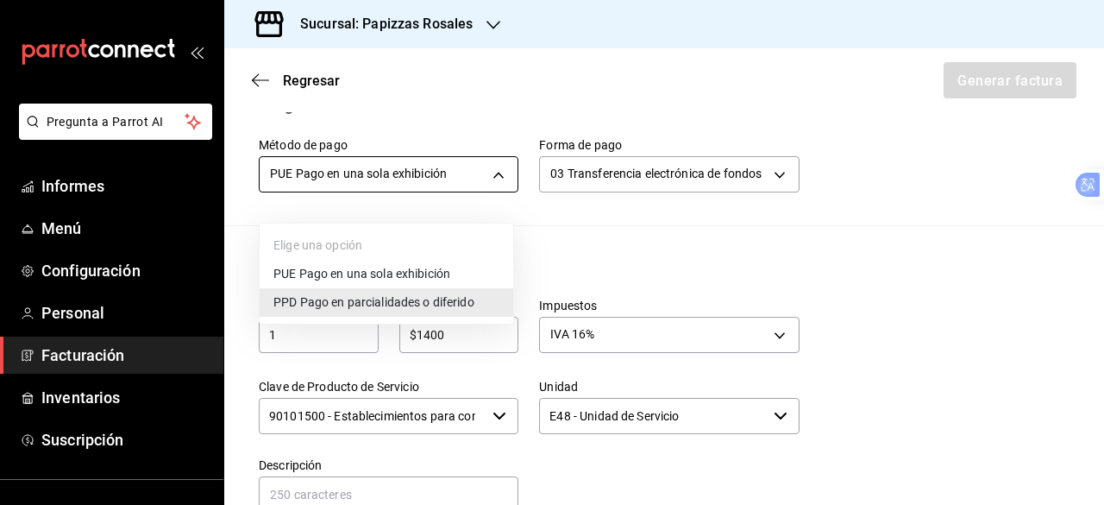
click at [471, 191] on div at bounding box center [552, 252] width 1104 height 505
click at [493, 198] on body "Pregunta a Parrot AI Informes Menú Configuración Personal Facturación Inventari…" at bounding box center [552, 252] width 1104 height 505
click at [443, 301] on font "Pago en parcialidades o diferido" at bounding box center [387, 302] width 174 height 14
click at [470, 199] on body "Pregunta a Parrot AI Informes Menú Configuración Personal Facturación Inventari…" at bounding box center [552, 252] width 1104 height 505
click at [464, 268] on li "PUE Pago en una sola exhibición" at bounding box center [387, 274] width 254 height 28
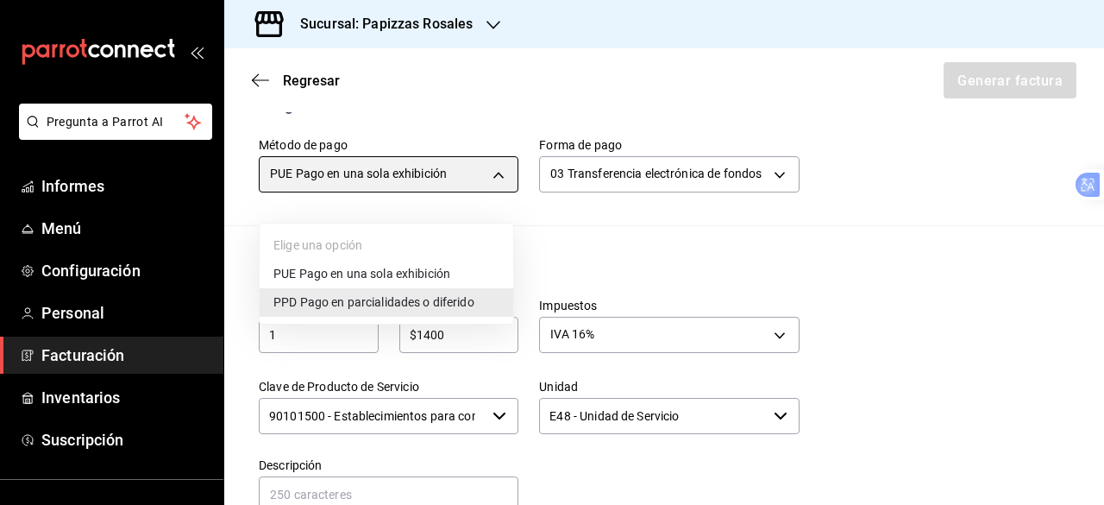
type input "PUE"
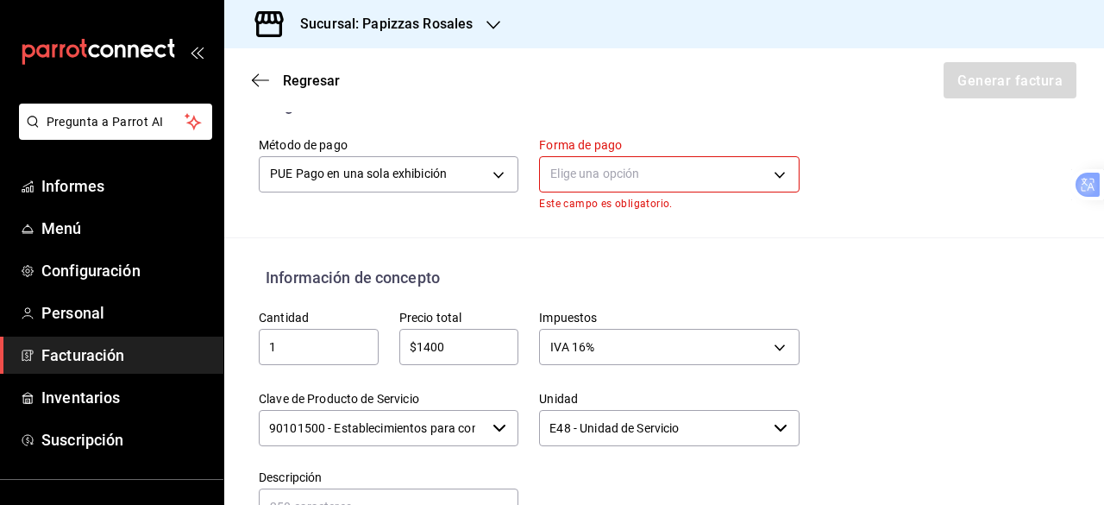
click at [584, 192] on body "Pregunta a Parrot AI Informes Menú Configuración Personal Facturación Inventari…" at bounding box center [552, 252] width 1104 height 505
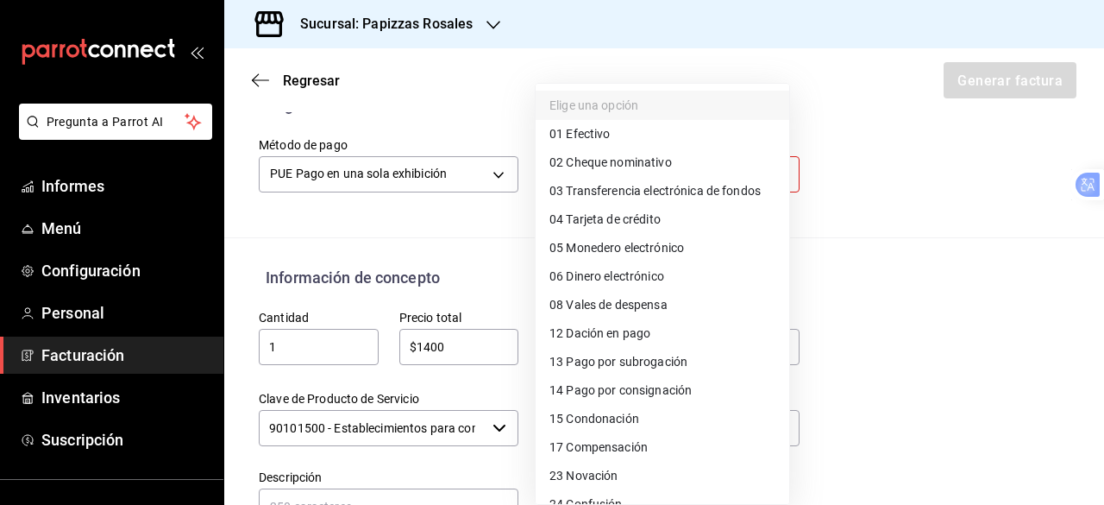
click at [704, 188] on font "Transferencia electrónica de fondos" at bounding box center [663, 191] width 195 height 14
type input "03"
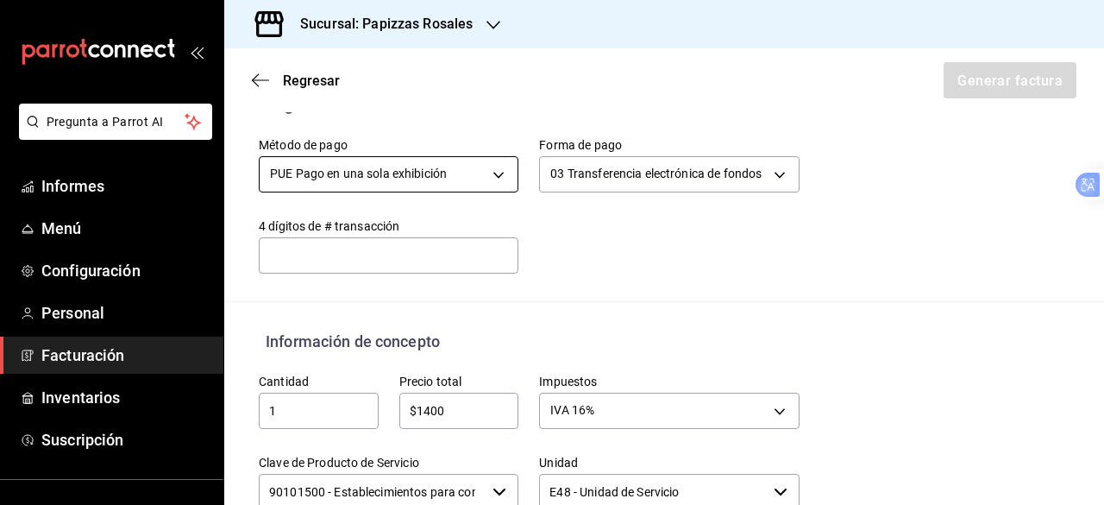
click at [478, 186] on body "Pregunta a Parrot AI Informes Menú Configuración Personal Facturación Inventari…" at bounding box center [552, 252] width 1104 height 505
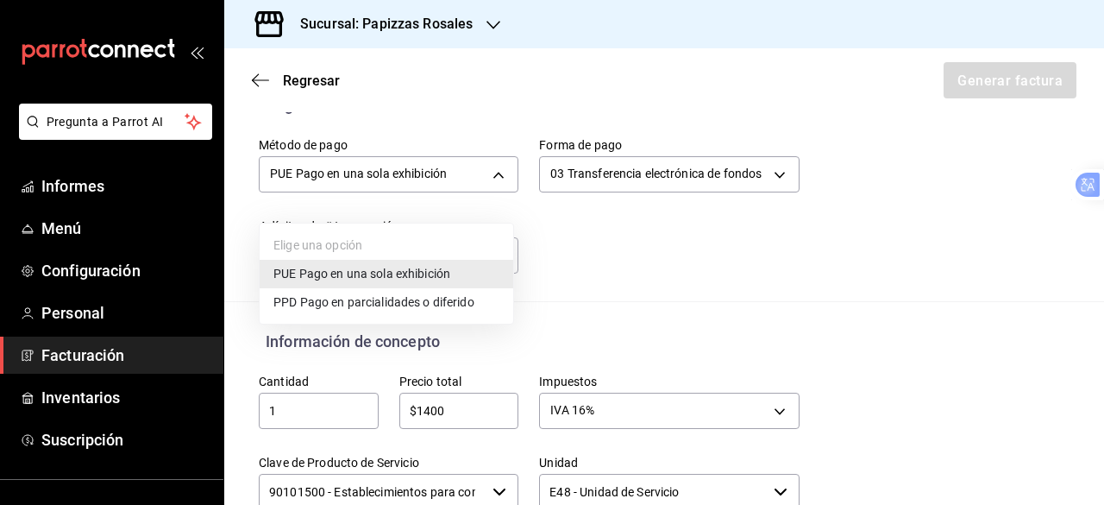
click at [456, 279] on li "PUE Pago en una sola exhibición" at bounding box center [387, 274] width 254 height 28
click at [498, 186] on body "Pregunta a Parrot AI Informes Menú Configuración Personal Facturación Inventari…" at bounding box center [552, 252] width 1104 height 505
click at [446, 297] on font "Pago en parcialidades o diferido" at bounding box center [387, 302] width 174 height 14
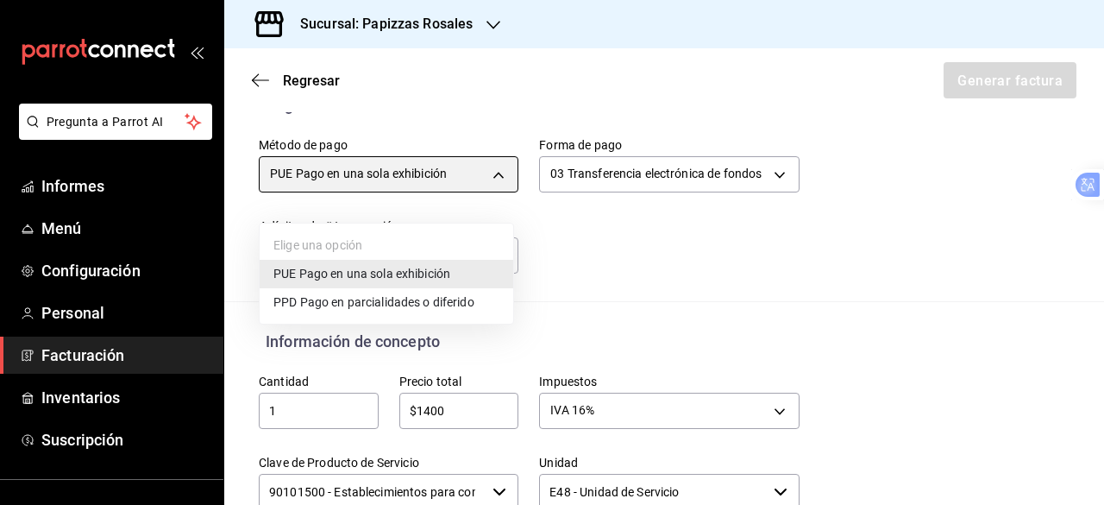
type input "PPD"
type input "99"
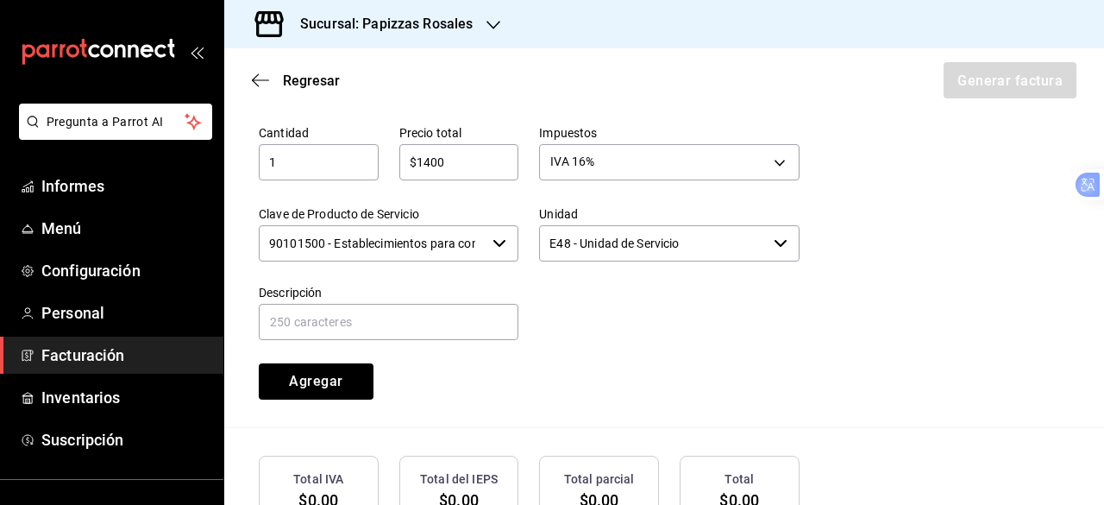
scroll to position [863, 0]
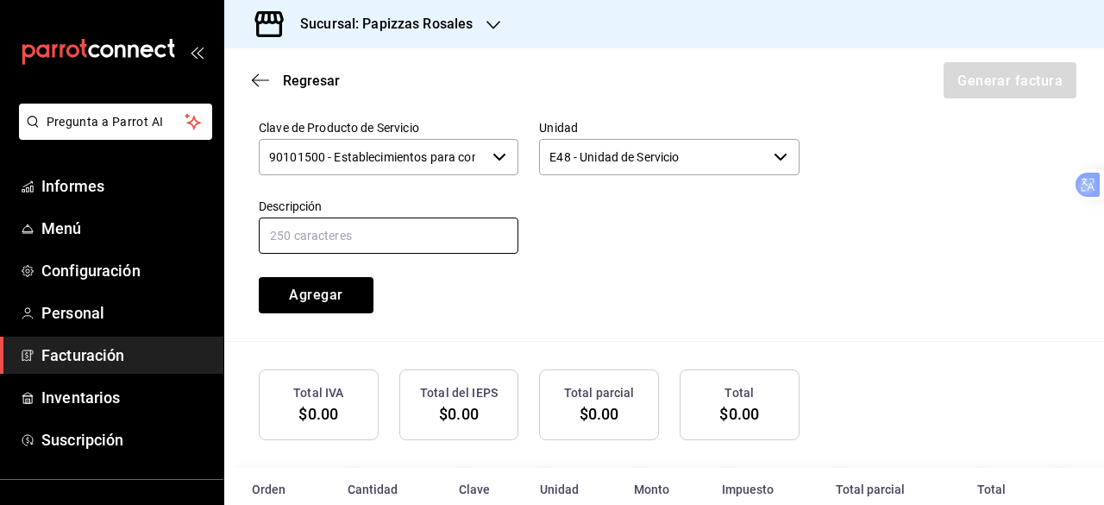
click at [434, 247] on input "text" at bounding box center [389, 235] width 260 height 36
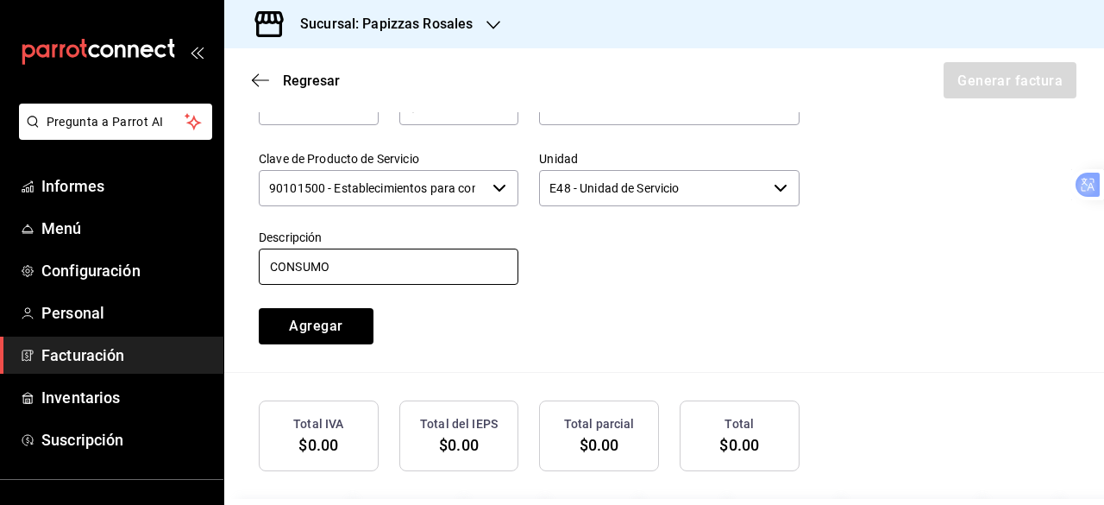
scroll to position [746, 0]
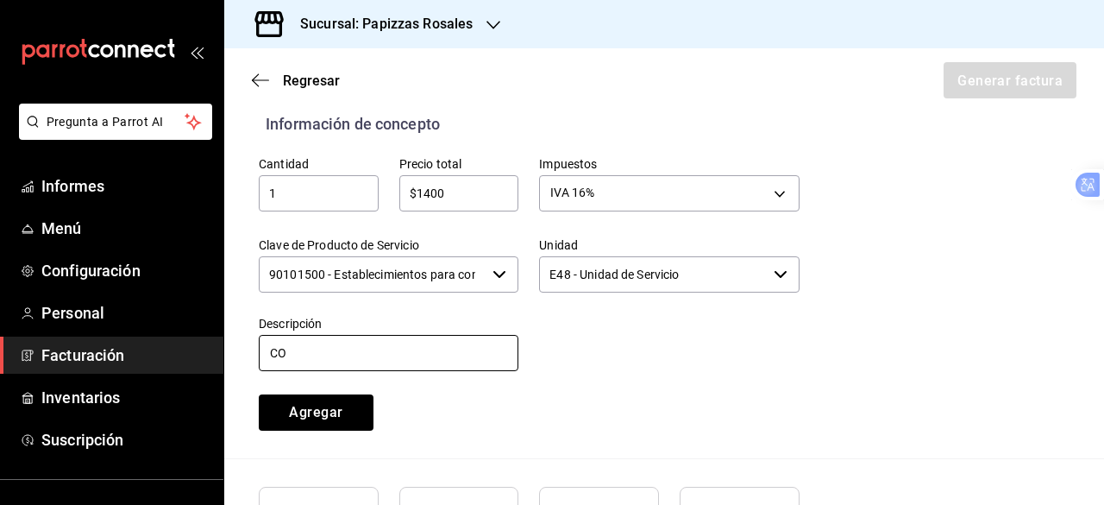
type input "C"
click at [343, 204] on input "1" at bounding box center [319, 193] width 120 height 21
type input "10"
click at [412, 363] on input "text" at bounding box center [389, 353] width 260 height 36
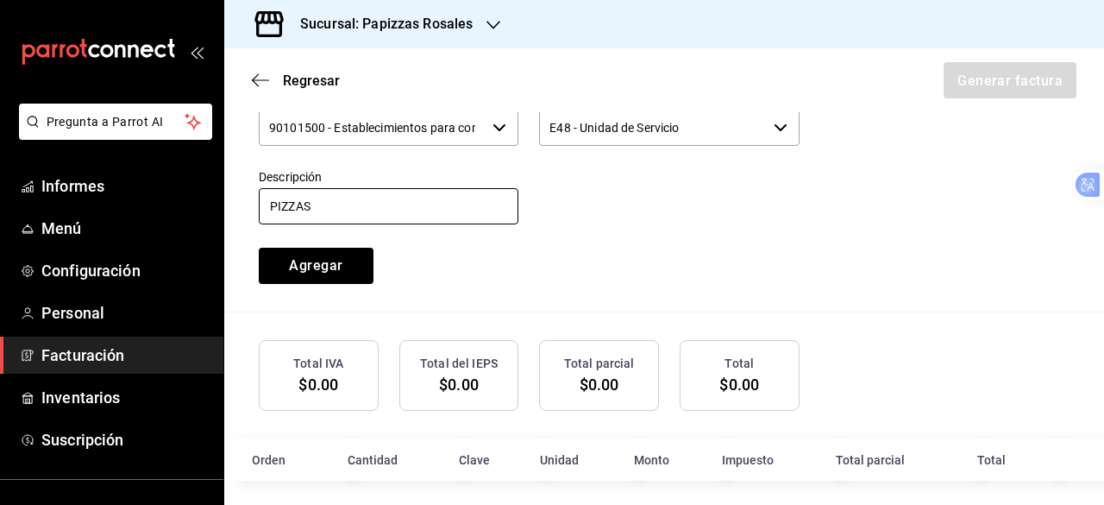
scroll to position [918, 0]
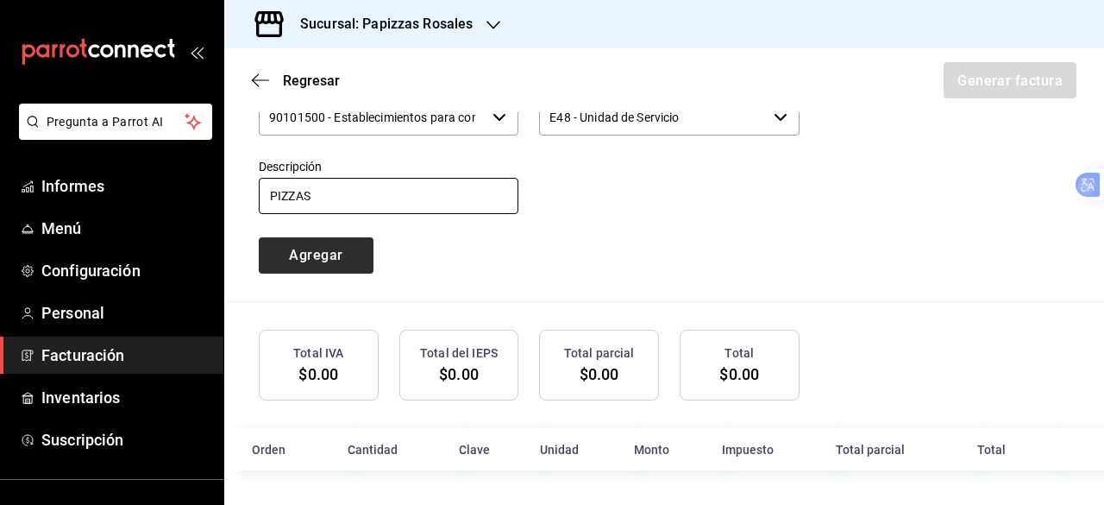
type input "PIZZAS"
click at [335, 261] on font "Agregar" at bounding box center [315, 255] width 53 height 16
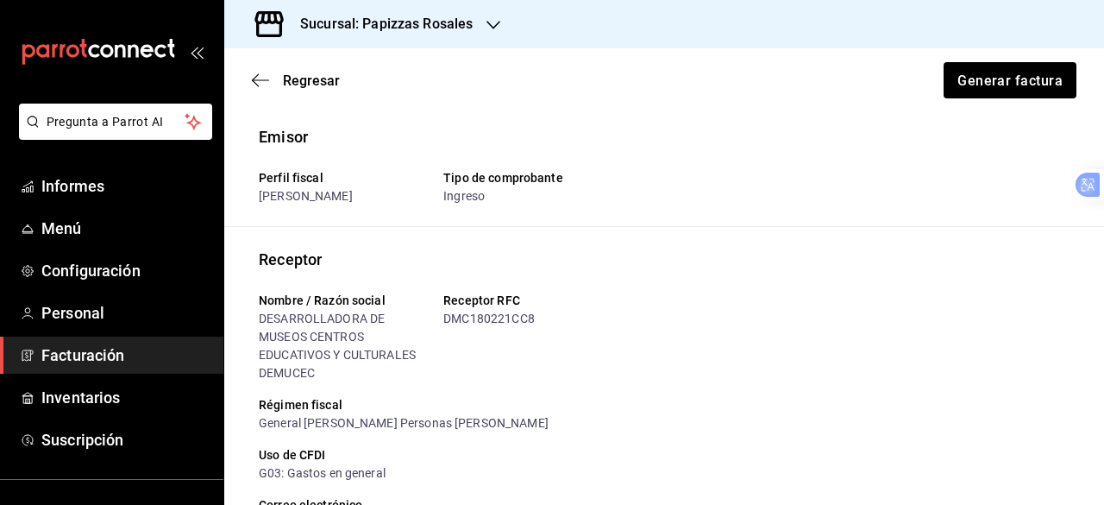
scroll to position [0, 0]
click at [1006, 94] on button "Generar factura" at bounding box center [1009, 80] width 135 height 36
